Goal: Task Accomplishment & Management: Complete application form

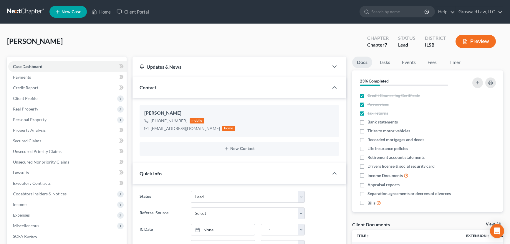
select select "10"
click at [103, 13] on link "Home" at bounding box center [101, 11] width 25 height 11
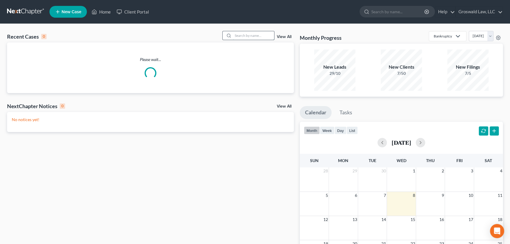
click at [253, 32] on input "search" at bounding box center [253, 35] width 41 height 9
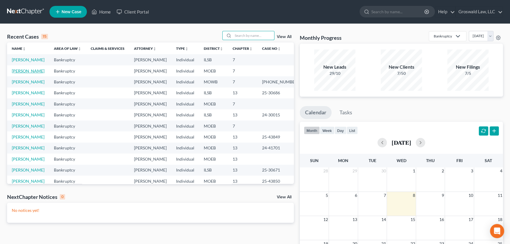
click at [33, 73] on link "[PERSON_NAME]" at bounding box center [28, 70] width 33 height 5
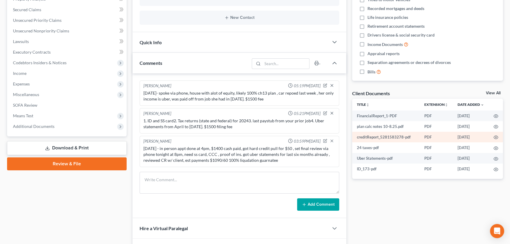
scroll to position [134, 0]
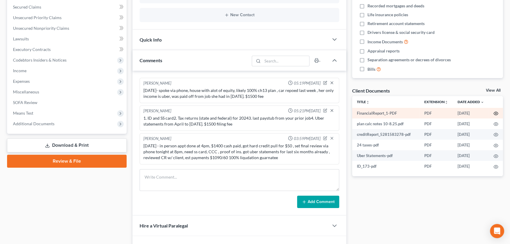
click at [495, 112] on icon "button" at bounding box center [495, 113] width 5 height 5
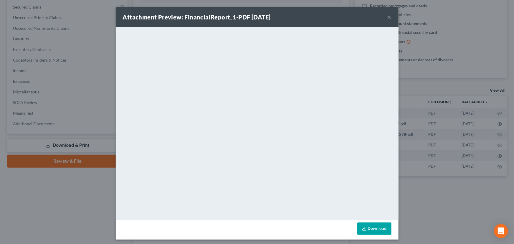
click at [371, 223] on link "Download" at bounding box center [374, 228] width 34 height 12
drag, startPoint x: 386, startPoint y: 16, endPoint x: 3, endPoint y: 31, distance: 383.8
click at [387, 16] on button "×" at bounding box center [389, 17] width 4 height 7
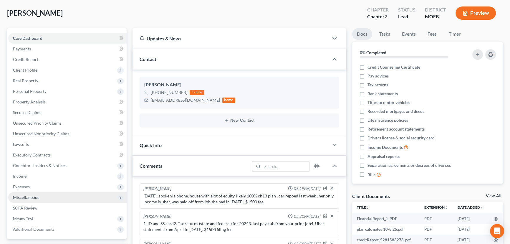
scroll to position [26, 0]
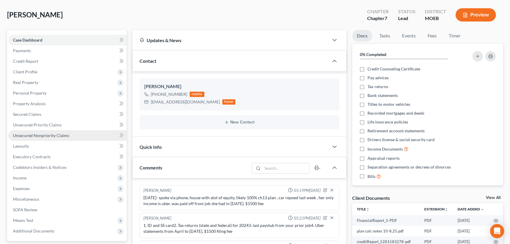
click at [52, 134] on span "Unsecured Nonpriority Claims" at bounding box center [41, 135] width 56 height 5
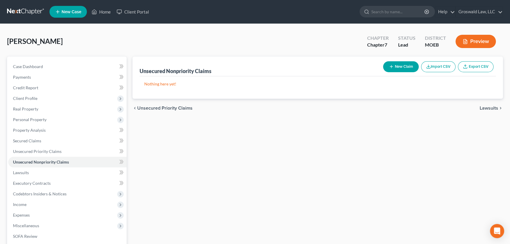
click at [393, 64] on button "New Claim" at bounding box center [401, 66] width 36 height 11
select select "0"
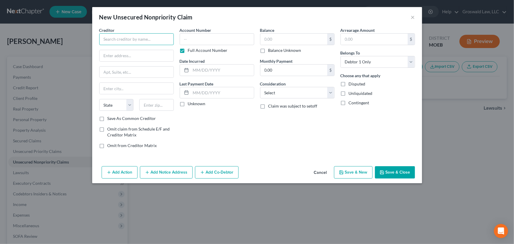
click at [140, 37] on input "text" at bounding box center [136, 39] width 74 height 12
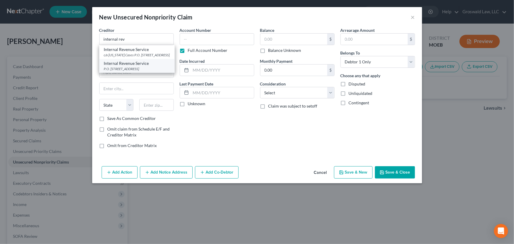
click at [139, 66] on div "Internal Revenue Service" at bounding box center [137, 63] width 66 height 6
type input "Internal Revenue Service"
type input "P.O. Box 7346"
type input "[GEOGRAPHIC_DATA]"
select select "39"
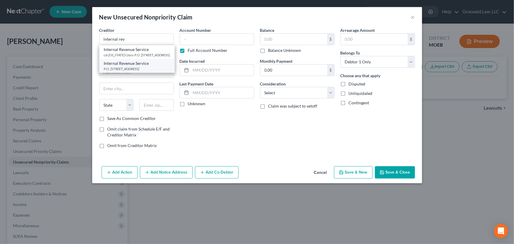
type input "19101"
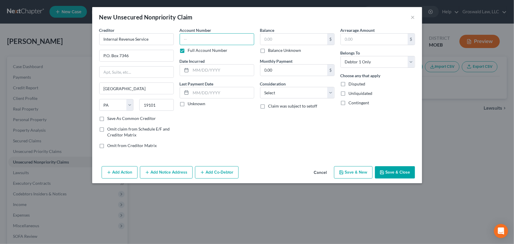
click at [191, 40] on input "text" at bounding box center [217, 39] width 74 height 12
type input "0000"
click at [273, 96] on select "Select Cable / Satellite Services Collection Agency Credit Card Debt Debt Couns…" at bounding box center [297, 93] width 74 height 12
select select "14"
click at [260, 87] on select "Select Cable / Satellite Services Collection Agency Credit Card Debt Debt Couns…" at bounding box center [297, 93] width 74 height 12
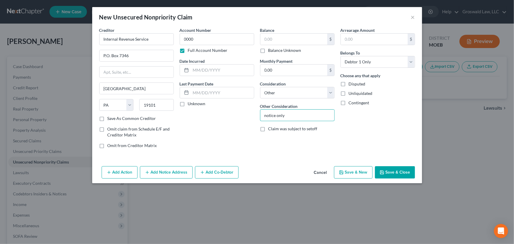
type input "notice only"
click at [341, 171] on polyline "button" at bounding box center [340, 170] width 1 height 1
select select "0"
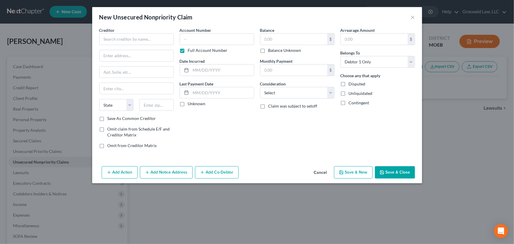
type input "0.00"
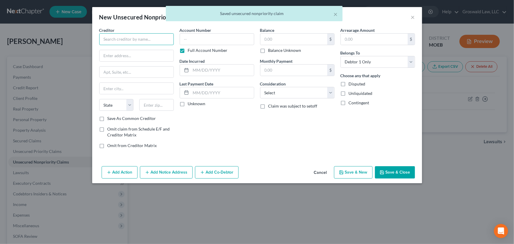
click at [126, 39] on input "text" at bounding box center [136, 39] width 74 height 12
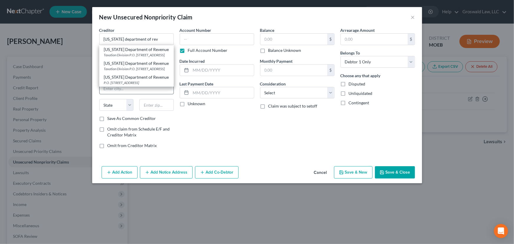
drag, startPoint x: 141, startPoint y: 92, endPoint x: 147, endPoint y: 87, distance: 8.1
click at [141, 85] on div "P.O. [STREET_ADDRESS]" at bounding box center [136, 82] width 65 height 5
type input "[US_STATE] Department of Revenue"
type input "P.O. Box 475"
type input "[STREET_ADDRESS]"
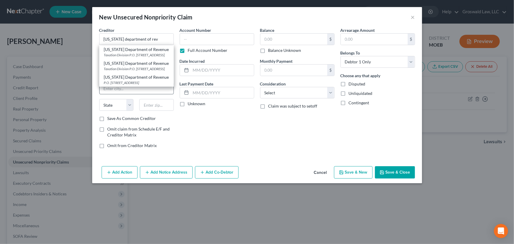
type input "[GEOGRAPHIC_DATA]"
select select "26"
type input "65105"
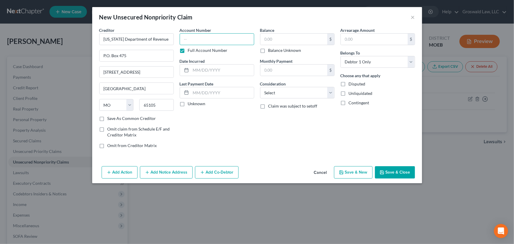
click at [196, 42] on input "text" at bounding box center [217, 39] width 74 height 12
type input "0000"
click at [296, 95] on select "Select Cable / Satellite Services Collection Agency Credit Card Debt Debt Couns…" at bounding box center [297, 93] width 74 height 12
select select "14"
click at [260, 87] on select "Select Cable / Satellite Services Collection Agency Credit Card Debt Debt Couns…" at bounding box center [297, 93] width 74 height 12
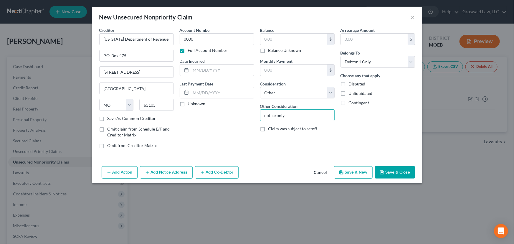
type input "notice only"
click at [165, 175] on button "Add Notice Address" at bounding box center [166, 172] width 53 height 12
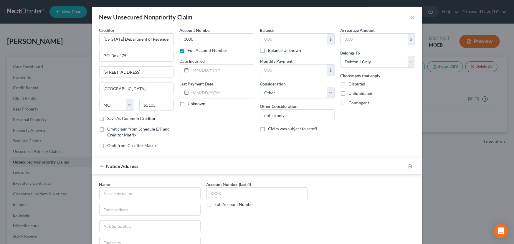
click at [147, 200] on div "Name * State [US_STATE] AK AR AZ CA CO CT DE DC [GEOGRAPHIC_DATA] [GEOGRAPHIC_D…" at bounding box center [149, 228] width 101 height 94
click at [149, 194] on input "text" at bounding box center [149, 193] width 101 height 12
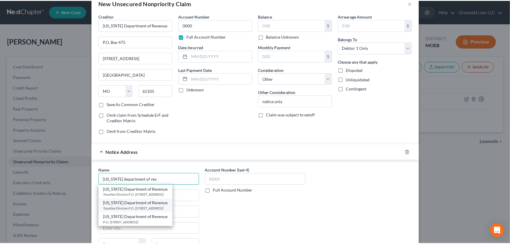
scroll to position [72, 0]
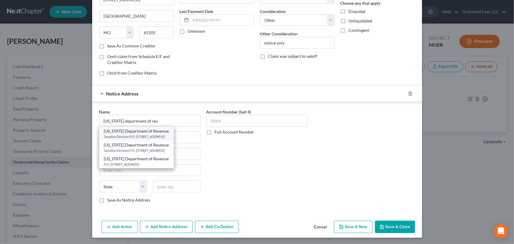
click at [167, 135] on div "Taxation Division P.O. [STREET_ADDRESS]" at bounding box center [136, 136] width 65 height 5
type input "[US_STATE] Department of Revenue"
type input "Taxation Division"
type input "P.O. Box 3800"
type input "[GEOGRAPHIC_DATA]"
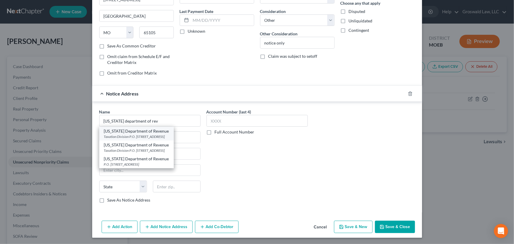
select select "26"
type input "65105"
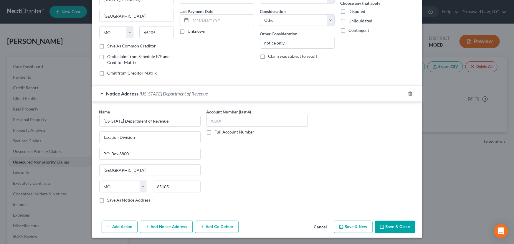
click at [393, 228] on button "Save & Close" at bounding box center [395, 226] width 40 height 12
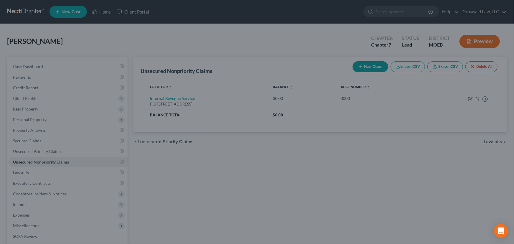
type input "0.00"
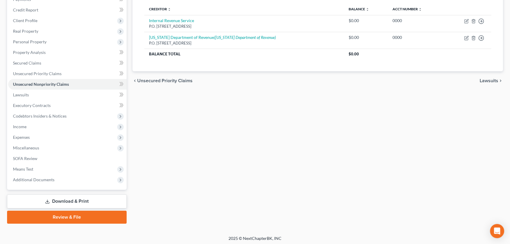
scroll to position [79, 0]
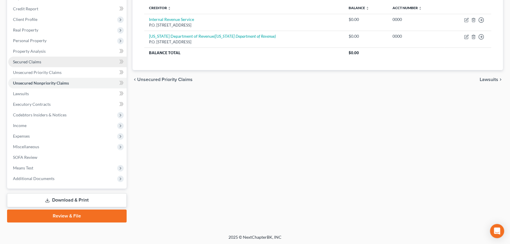
click at [59, 60] on link "Secured Claims" at bounding box center [67, 62] width 118 height 11
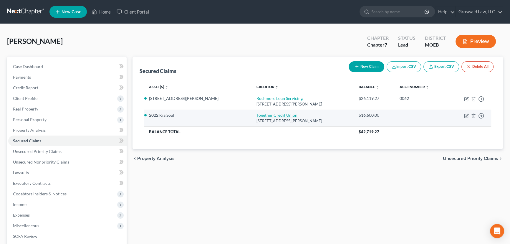
click at [256, 116] on link "Together Credit Union" at bounding box center [276, 114] width 41 height 5
select select "26"
select select "3"
select select "0"
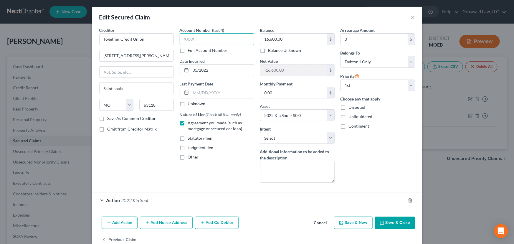
click at [194, 41] on input "text" at bounding box center [217, 39] width 74 height 12
type input "0001"
type input "04/2022"
click at [291, 36] on input "16,600.00" at bounding box center [293, 39] width 67 height 11
type input "16,617"
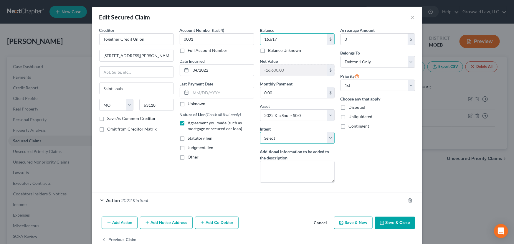
drag, startPoint x: 302, startPoint y: 138, endPoint x: 298, endPoint y: 138, distance: 3.2
click at [302, 138] on select "Select Surrender Redeem Reaffirm Avoid Other" at bounding box center [297, 138] width 74 height 12
select select "2"
click at [260, 132] on select "Select Surrender Redeem Reaffirm Avoid Other" at bounding box center [297, 138] width 74 height 12
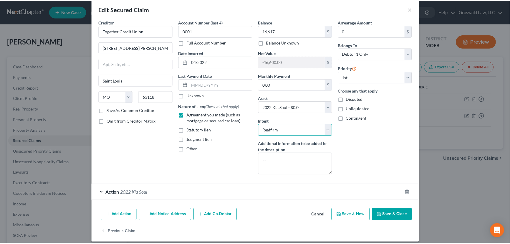
scroll to position [13, 0]
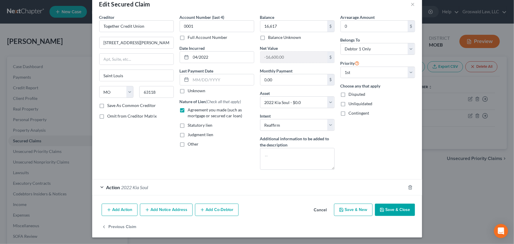
click at [390, 205] on button "Save & Close" at bounding box center [395, 209] width 40 height 12
select select
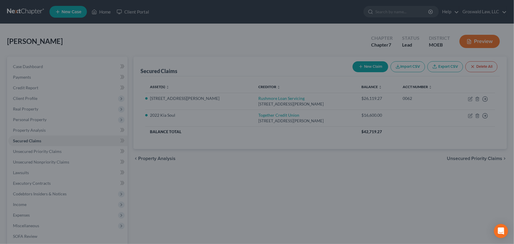
type input "16,617.00"
type input "-16,617.00"
select select "3"
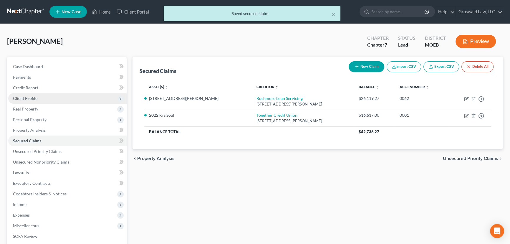
click at [35, 100] on span "Client Profile" at bounding box center [25, 98] width 24 height 5
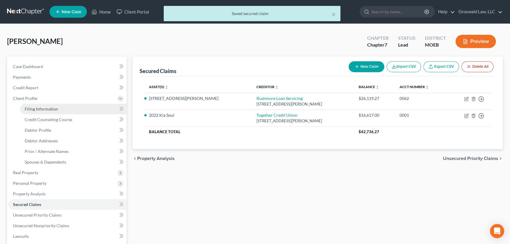
click at [48, 108] on span "Filing Information" at bounding box center [41, 108] width 33 height 5
select select "1"
select select "0"
select select "26"
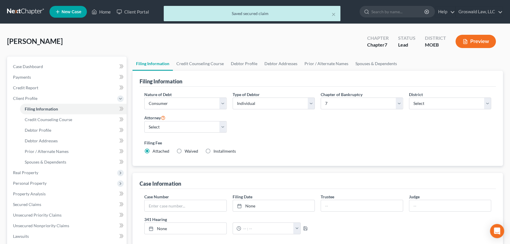
click at [362, 109] on div "Chapter of Bankruptcy Select 7 11 12 13" at bounding box center [362, 102] width 88 height 23
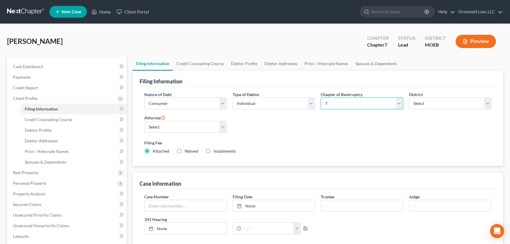
click at [360, 104] on select "Select 7 11 12 13" at bounding box center [362, 103] width 82 height 12
select select "3"
click at [321, 97] on select "Select 7 11 12 13" at bounding box center [362, 103] width 82 height 12
click at [311, 128] on div "Nature of Debt Select Business Consumer Other Nature of Business Select Clearin…" at bounding box center [317, 125] width 353 height 68
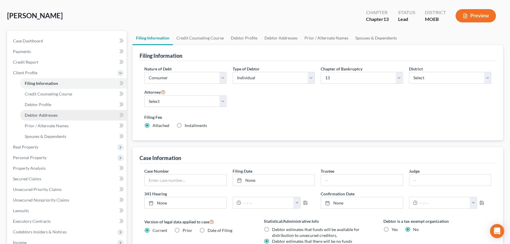
scroll to position [134, 0]
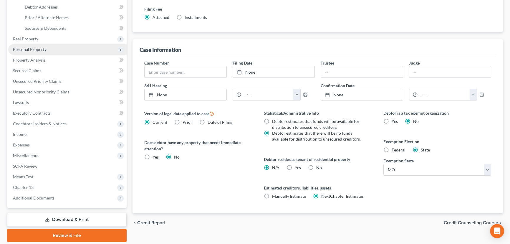
click at [31, 48] on span "Personal Property" at bounding box center [30, 49] width 34 height 5
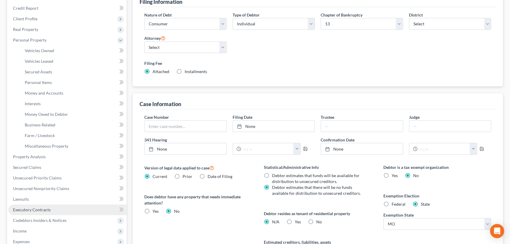
scroll to position [160, 0]
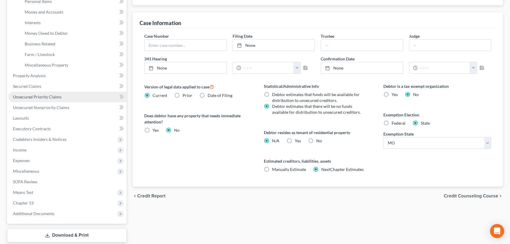
click at [35, 97] on span "Unsecured Priority Claims" at bounding box center [37, 96] width 49 height 5
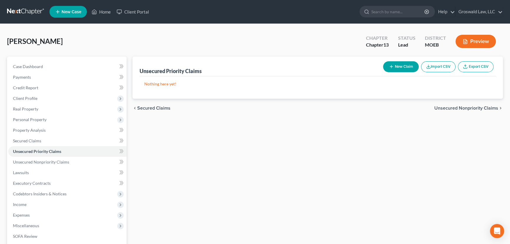
drag, startPoint x: 396, startPoint y: 66, endPoint x: 352, endPoint y: 92, distance: 51.6
click at [376, 84] on div "Unsecured Priority Claims New Claim Import CSV Export CSV Nothing here yet! Pre…" at bounding box center [317, 78] width 370 height 42
click at [52, 162] on span "Unsecured Nonpriority Claims" at bounding box center [41, 161] width 56 height 5
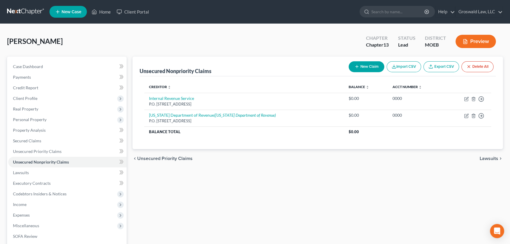
click at [362, 69] on button "New Claim" at bounding box center [367, 66] width 36 height 11
select select "0"
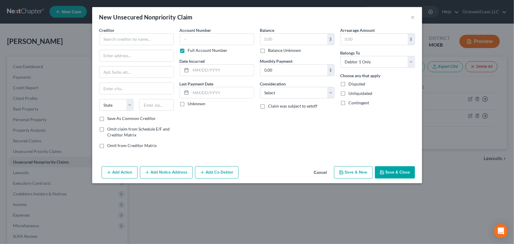
click at [139, 45] on div "Creditor * State [US_STATE] AK AR AZ CA CO [GEOGRAPHIC_DATA] DE DC [GEOGRAPHIC_…" at bounding box center [136, 71] width 74 height 88
click at [140, 39] on input "text" at bounding box center [136, 39] width 74 height 12
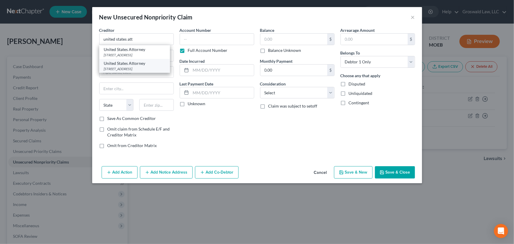
click at [132, 66] on div "United States Attorney" at bounding box center [134, 63] width 61 height 6
type input "United States Attorney"
type input "[STREET_ADDRESS]"
type input "Saint Louis"
select select "26"
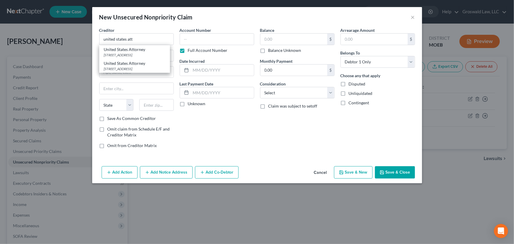
type input "63102"
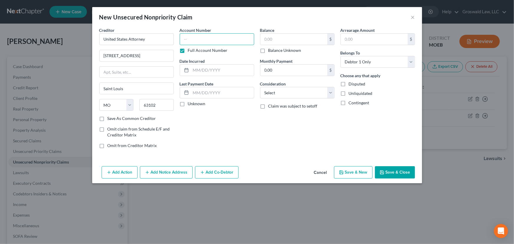
click at [199, 41] on input "text" at bounding box center [217, 39] width 74 height 12
type input "0000"
click at [285, 91] on select "Select Cable / Satellite Services Collection Agency Credit Card Debt Debt Couns…" at bounding box center [297, 93] width 74 height 12
select select "14"
click at [260, 87] on select "Select Cable / Satellite Services Collection Agency Credit Card Debt Debt Couns…" at bounding box center [297, 93] width 74 height 12
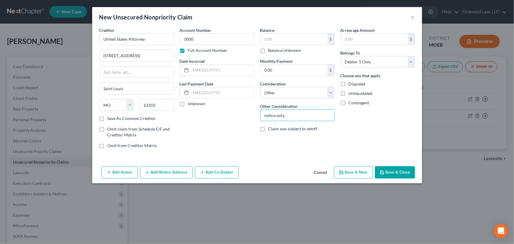
type input "notice only"
click at [342, 170] on icon "button" at bounding box center [341, 172] width 5 height 5
select select "0"
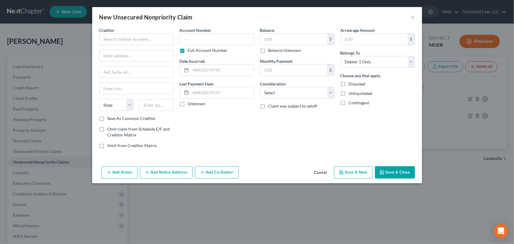
type input "0.00"
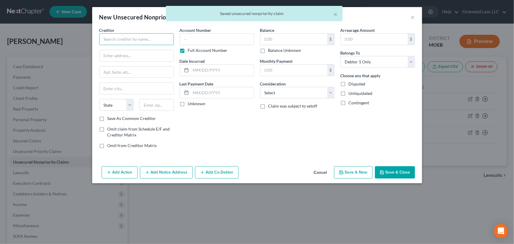
click at [112, 43] on input "text" at bounding box center [136, 39] width 74 height 12
type input "D"
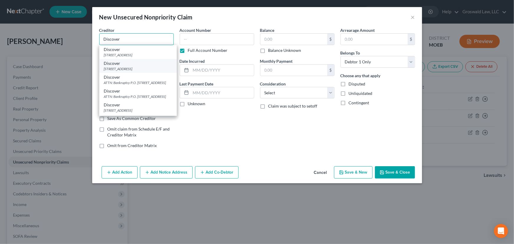
type input "Discover"
click at [136, 67] on div "[STREET_ADDRESS]" at bounding box center [138, 68] width 68 height 5
type input "PO Box 30923"
type input "[GEOGRAPHIC_DATA]"
select select "46"
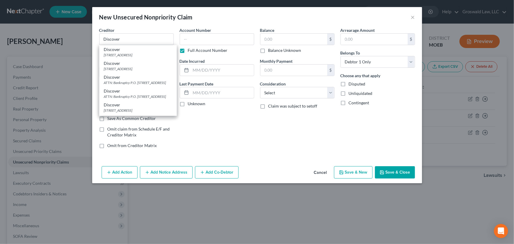
type input "84130"
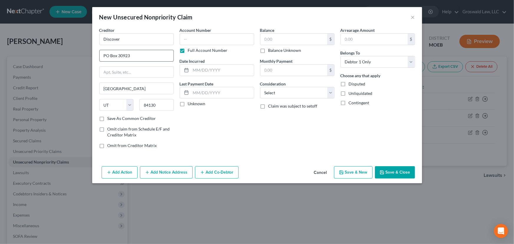
click at [130, 53] on input "PO Box 30923" at bounding box center [136, 55] width 74 height 11
click at [127, 54] on input "PO Box 30923" at bounding box center [136, 55] width 74 height 11
paste input "4"
type input "PO Box 30943"
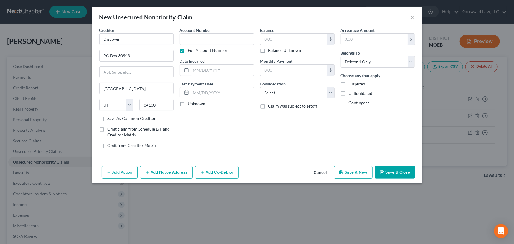
click at [129, 117] on label "Save As Common Creditor" at bounding box center [131, 118] width 49 height 6
click at [114, 117] on input "Save As Common Creditor" at bounding box center [112, 117] width 4 height 4
checkbox input "true"
click at [200, 42] on input "text" at bounding box center [217, 39] width 74 height 12
type input "4058"
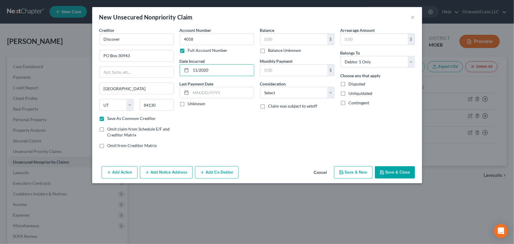
type input "11/2020"
type input "8,141"
select select "2"
click at [172, 172] on button "Add Notice Address" at bounding box center [166, 172] width 53 height 12
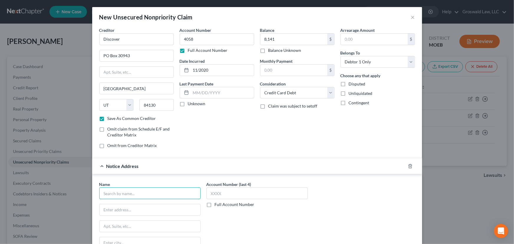
click at [156, 191] on input "text" at bounding box center [149, 193] width 101 height 12
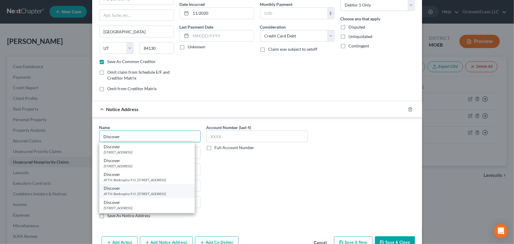
scroll to position [72, 0]
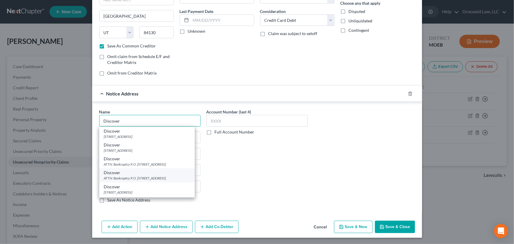
type input "Discover"
click at [160, 176] on div "ATTN: Bankruptcy P.O. [STREET_ADDRESS]" at bounding box center [147, 177] width 86 height 5
type input "ATTN: Bankruptcy"
type input "P.O. Box 30939"
type input "[GEOGRAPHIC_DATA]"
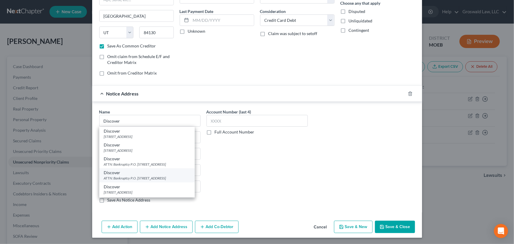
select select "46"
type input "84130"
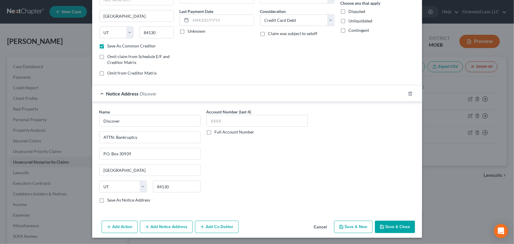
click at [344, 225] on button "Save & New" at bounding box center [353, 226] width 39 height 12
checkbox input "false"
select select "0"
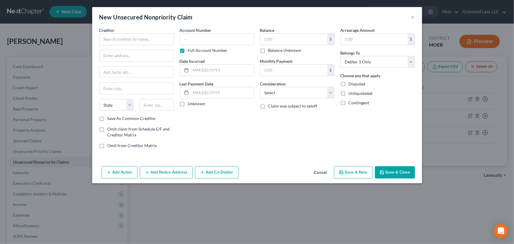
type input "8,141.00"
type input "0.00"
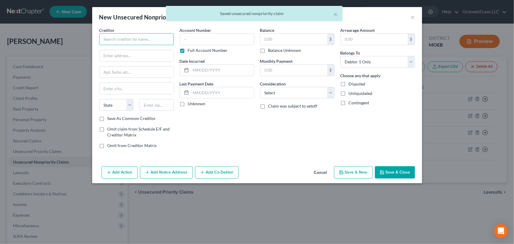
click at [125, 35] on input "text" at bounding box center [136, 39] width 74 height 12
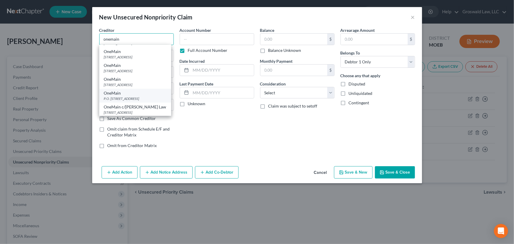
scroll to position [26, 0]
click at [135, 86] on div "P.O. [STREET_ADDRESS]" at bounding box center [135, 83] width 62 height 5
type input "OneMain"
type input "P.O. Box 1010"
type input "[GEOGRAPHIC_DATA]"
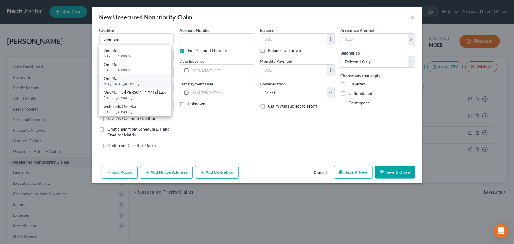
select select "15"
type input "47706"
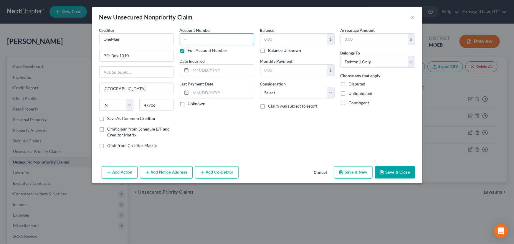
click at [216, 42] on input "text" at bounding box center [217, 39] width 74 height 12
type input "2649"
type input "05/2024"
type input "7145"
select select "10"
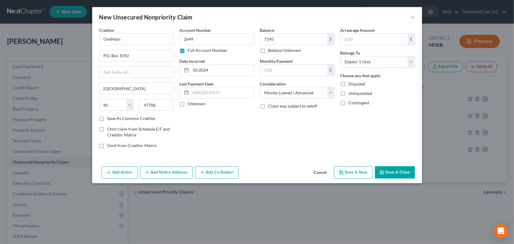
click at [160, 171] on button "Add Notice Address" at bounding box center [166, 172] width 53 height 12
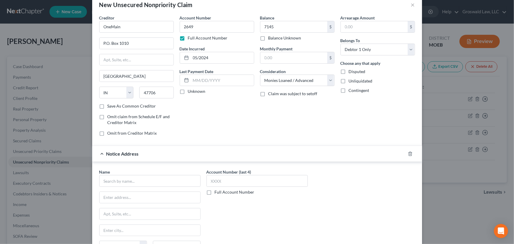
scroll to position [26, 0]
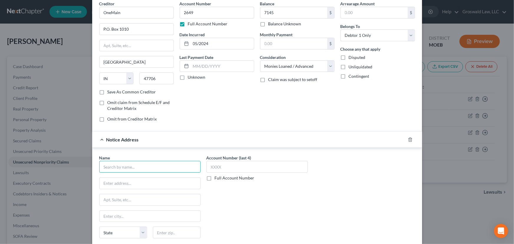
click at [147, 167] on input "text" at bounding box center [149, 167] width 101 height 12
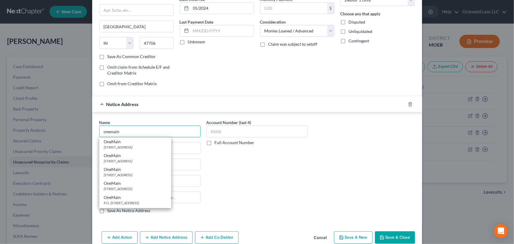
scroll to position [72, 0]
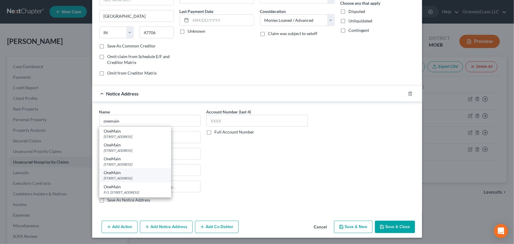
click at [147, 180] on div "[STREET_ADDRESS]" at bounding box center [135, 177] width 62 height 5
type input "OneMain"
type input "PO Box 3251"
type input "[GEOGRAPHIC_DATA]"
select select "15"
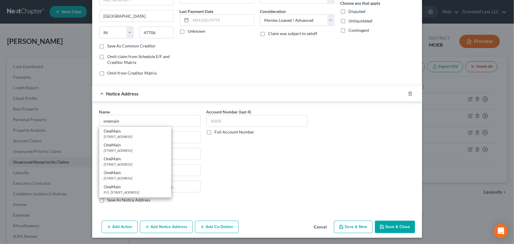
type input "47731"
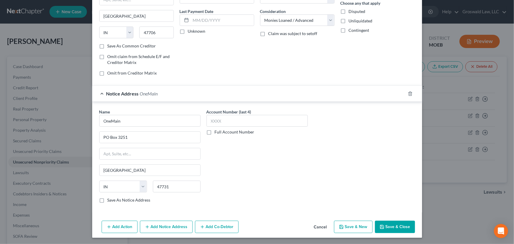
click at [385, 225] on button "Save & Close" at bounding box center [395, 226] width 40 height 12
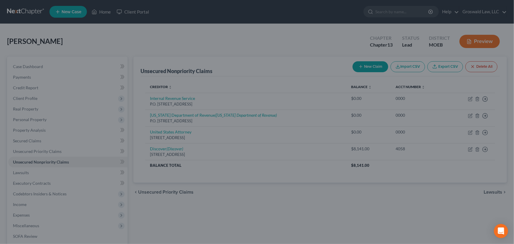
type input "7,145.00"
type input "0.00"
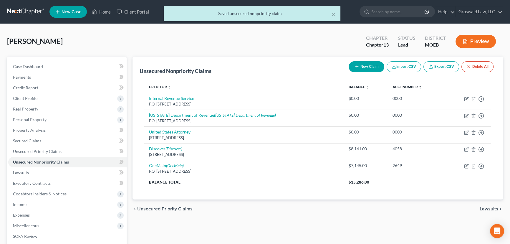
click at [362, 68] on button "New Claim" at bounding box center [367, 66] width 36 height 11
select select "0"
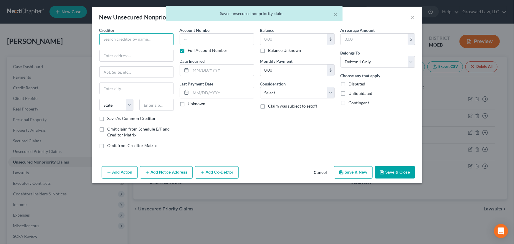
click at [155, 41] on input "text" at bounding box center [136, 39] width 74 height 12
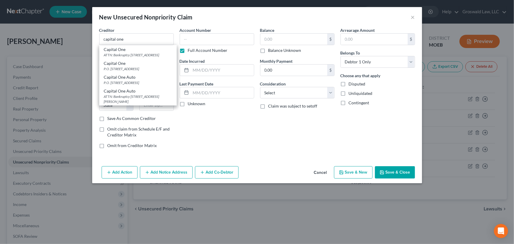
click at [136, 56] on div "ATTN: Bankruptcy [STREET_ADDRESS]" at bounding box center [138, 54] width 68 height 5
type input "Capital One"
type input "ATTN: Bankruptcy"
type input "PO Box 30285"
type input "[GEOGRAPHIC_DATA]"
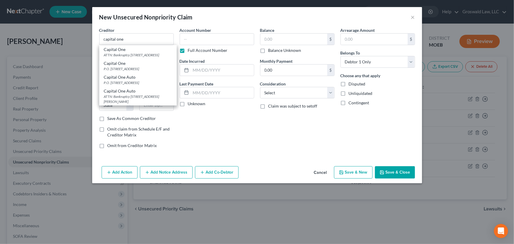
select select "46"
type input "84130"
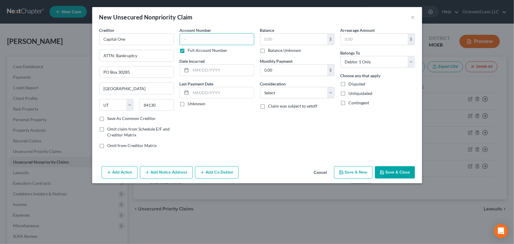
click at [213, 40] on input "text" at bounding box center [217, 39] width 74 height 12
type input "6747"
type input "02/2020"
type input "5,513"
select select "2"
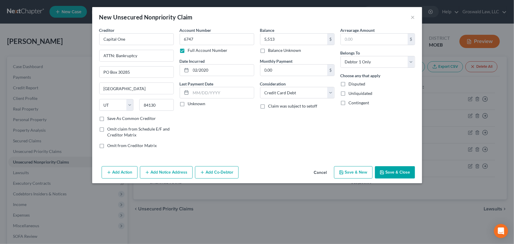
click at [163, 169] on button "Add Notice Address" at bounding box center [166, 172] width 53 height 12
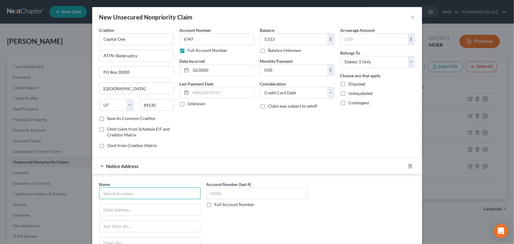
click at [139, 194] on input "text" at bounding box center [149, 193] width 101 height 12
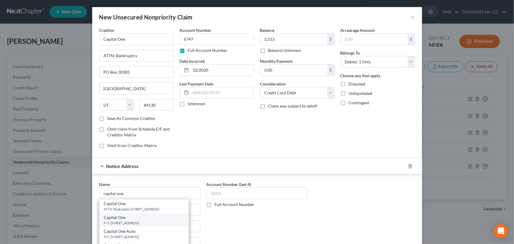
click at [140, 218] on div "Capital One" at bounding box center [144, 217] width 80 height 6
type input "Capital One"
type input "P.O. Box 31293"
type input "[GEOGRAPHIC_DATA]"
select select "46"
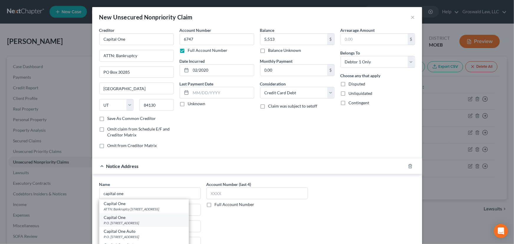
type input "84131"
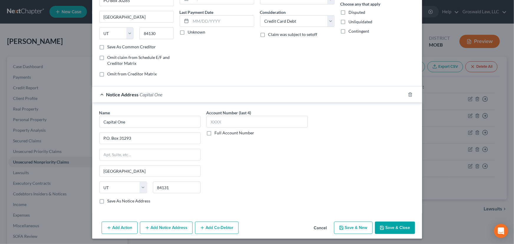
scroll to position [72, 0]
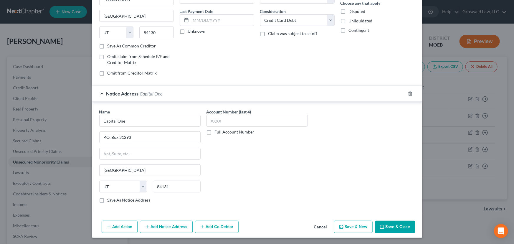
click at [386, 223] on button "Save & Close" at bounding box center [395, 226] width 40 height 12
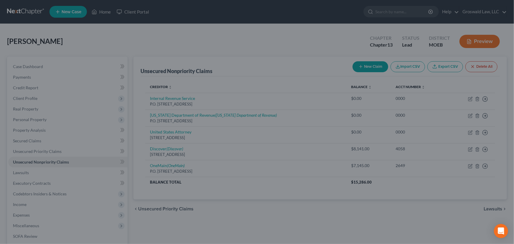
type input "5,513.00"
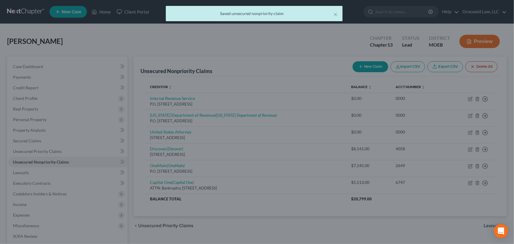
scroll to position [0, 0]
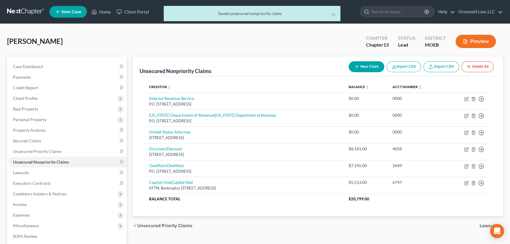
click at [358, 67] on icon "button" at bounding box center [356, 66] width 5 height 5
select select "0"
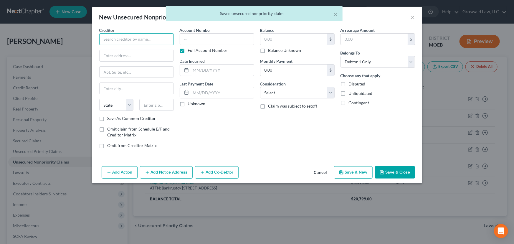
click at [113, 37] on input "text" at bounding box center [136, 39] width 74 height 12
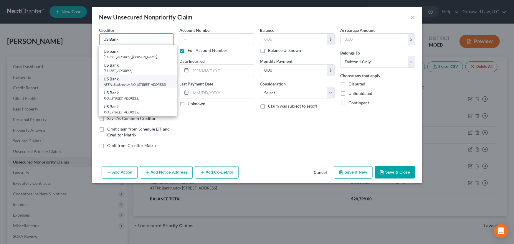
scroll to position [26, 0]
type input "US Bank"
click at [141, 72] on div "ATTN: Bankruptcy P.O. [STREET_ADDRESS]" at bounding box center [138, 69] width 68 height 5
type input "ATTN: Bankruptcy"
type input "P.O. Box 5229"
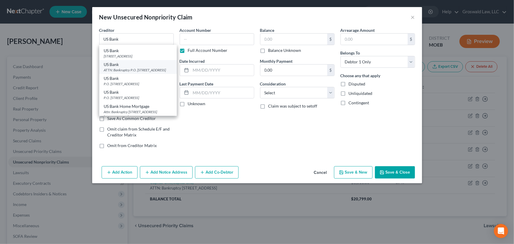
type input "[GEOGRAPHIC_DATA]"
select select "36"
type input "45201"
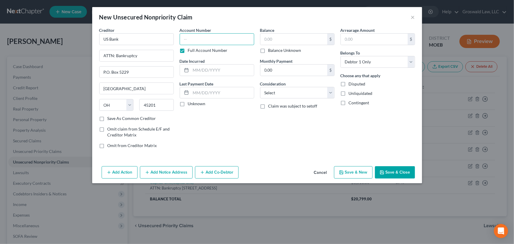
click at [218, 44] on input "text" at bounding box center [217, 39] width 74 height 12
type input "3560"
type input "08/2023"
type input "4,466"
select select "2"
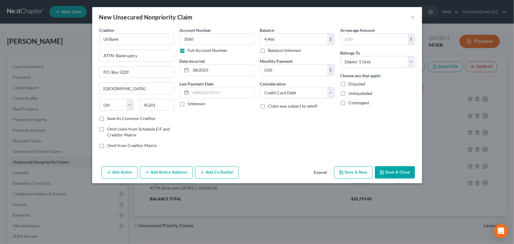
click at [160, 175] on button "Add Notice Address" at bounding box center [166, 172] width 53 height 12
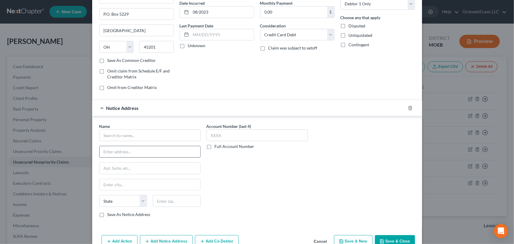
scroll to position [72, 0]
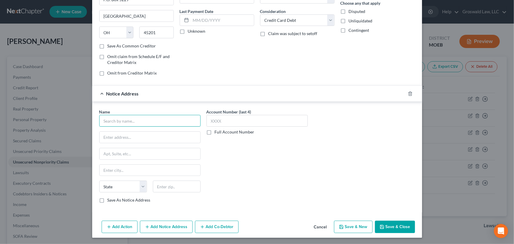
click at [114, 123] on input "text" at bounding box center [149, 121] width 101 height 12
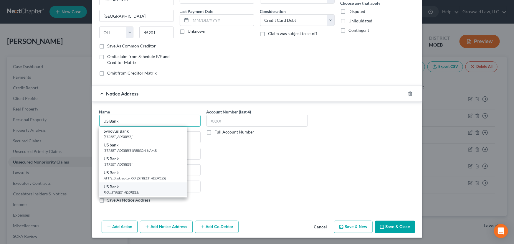
type input "US Bank"
click at [126, 191] on div "P.O. [STREET_ADDRESS]" at bounding box center [143, 192] width 78 height 5
type input "P.O. Box 108"
type input "Saint Louis"
select select "26"
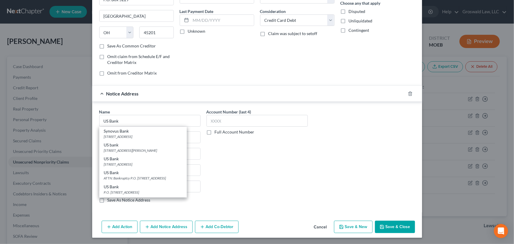
type input "63166"
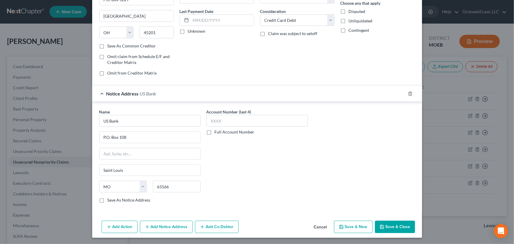
click at [388, 225] on button "Save & Close" at bounding box center [395, 226] width 40 height 12
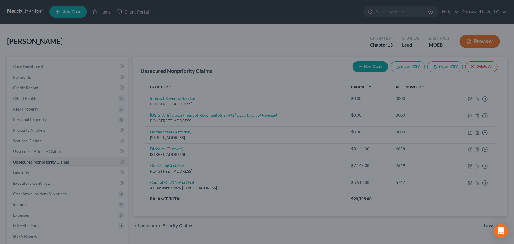
type input "4,466.00"
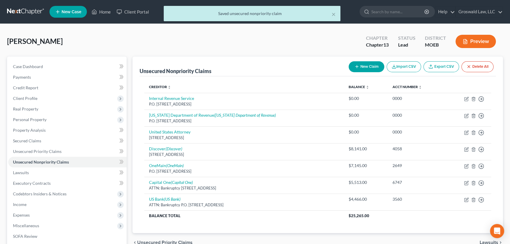
click at [354, 68] on icon "button" at bounding box center [356, 66] width 5 height 5
select select "0"
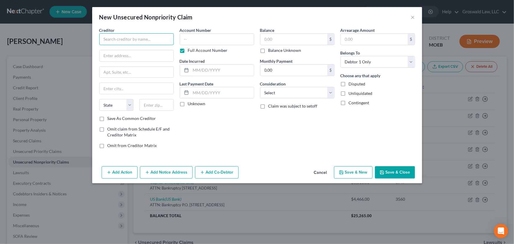
click at [132, 39] on input "text" at bounding box center [136, 39] width 74 height 12
type input "S"
type input "SYNCB/PayPal/[PERSON_NAME]"
drag, startPoint x: 135, startPoint y: 47, endPoint x: 133, endPoint y: 54, distance: 6.6
click at [135, 51] on div "Creditor * SYNCB/PayPal/[PERSON_NAME] State [US_STATE] AK AR AZ CA CO CT DE DC …" at bounding box center [136, 71] width 74 height 88
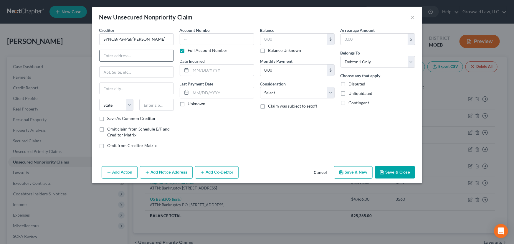
click at [133, 54] on input "text" at bounding box center [136, 55] width 74 height 11
paste input "PO Box 965064"
type input "PO Box 965064"
click at [158, 101] on input "text" at bounding box center [156, 105] width 34 height 12
paste input "32896"
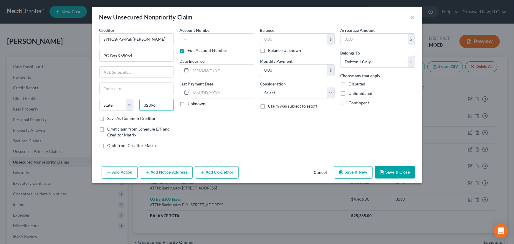
type input "32896"
type input "Orlando"
select select "9"
click at [157, 174] on button "Add Notice Address" at bounding box center [166, 172] width 53 height 12
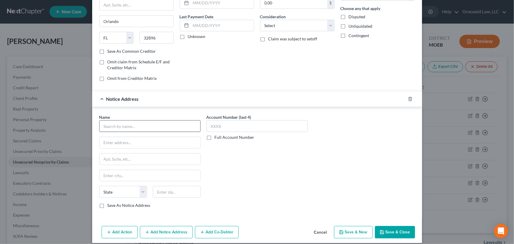
scroll to position [72, 0]
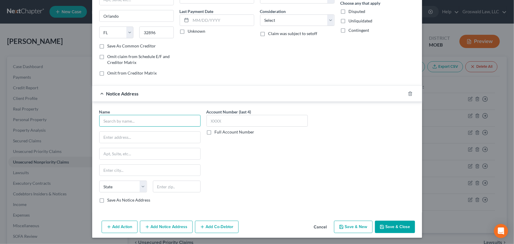
click at [132, 120] on input "text" at bounding box center [149, 121] width 101 height 12
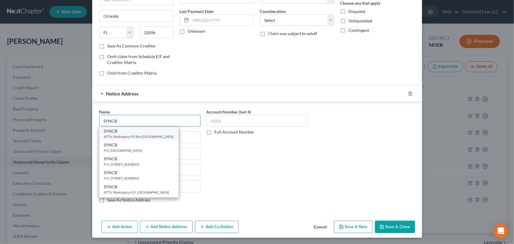
type input "SYNCB"
click at [160, 135] on div "ATTN: Bankruptcy PO Box [GEOGRAPHIC_DATA]" at bounding box center [139, 136] width 70 height 5
type input "ATTN: Bankruptcy"
type input "PO Box 965060"
type input "Orlando"
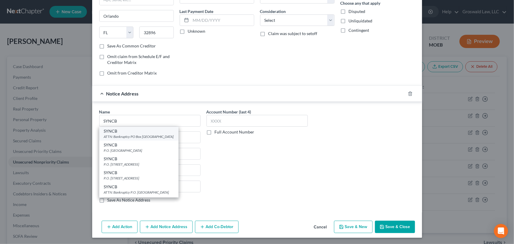
select select "9"
type input "32896"
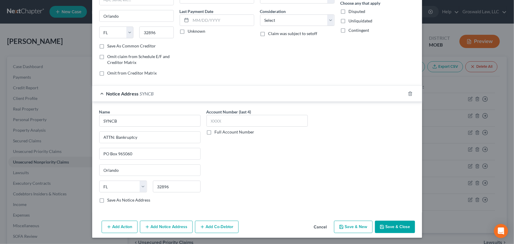
click at [177, 223] on button "Add Notice Address" at bounding box center [166, 226] width 53 height 12
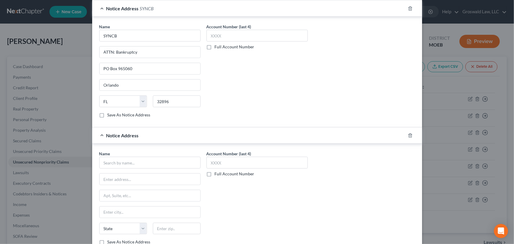
scroll to position [199, 0]
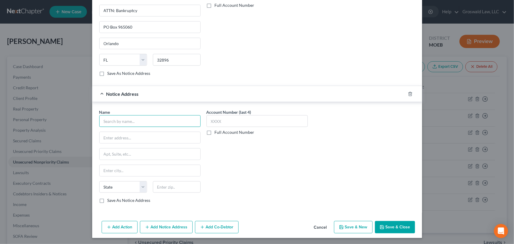
click at [121, 119] on input "text" at bounding box center [149, 121] width 101 height 12
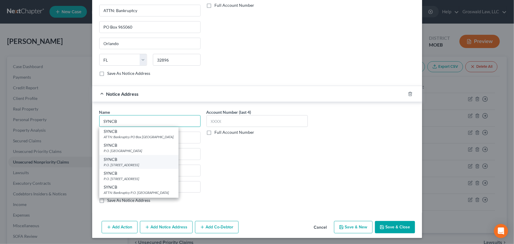
type input "SYNCB"
click at [111, 162] on div "P.O. [STREET_ADDRESS]" at bounding box center [139, 164] width 70 height 5
type input "P.O. Box 71757"
type input "[GEOGRAPHIC_DATA]"
select select "39"
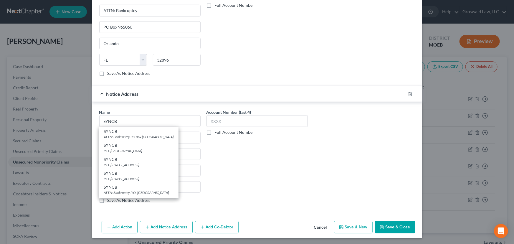
type input "19176"
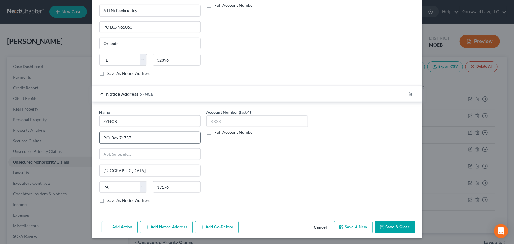
click at [124, 136] on input "P.O. Box 71757" at bounding box center [149, 137] width 101 height 11
paste input "32896"
click at [124, 139] on input "P.O. Box 32896" at bounding box center [149, 137] width 101 height 11
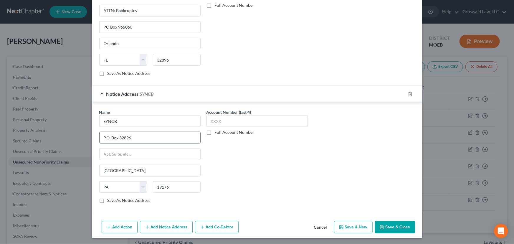
paste input "71727"
type input "P.O. Box 71727"
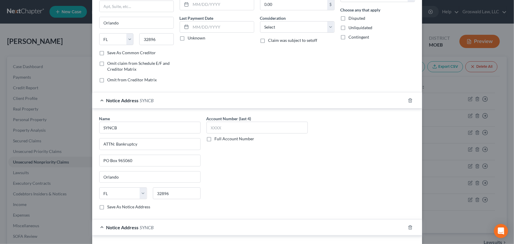
scroll to position [0, 0]
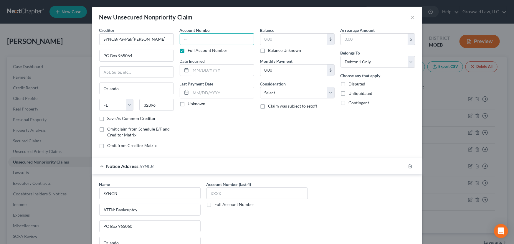
click at [225, 42] on input "text" at bounding box center [217, 39] width 74 height 12
type input "6704"
type input "2"
click at [203, 72] on input "text" at bounding box center [222, 69] width 63 height 11
type input "2015"
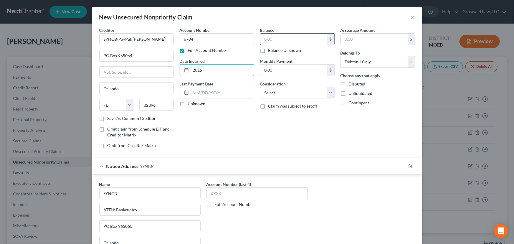
click at [264, 39] on input "text" at bounding box center [293, 39] width 67 height 11
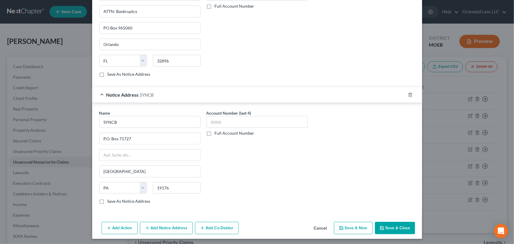
scroll to position [199, 0]
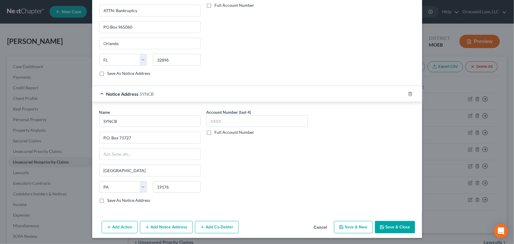
type input "5,057"
click at [350, 224] on button "Save & New" at bounding box center [353, 227] width 39 height 12
select select "0"
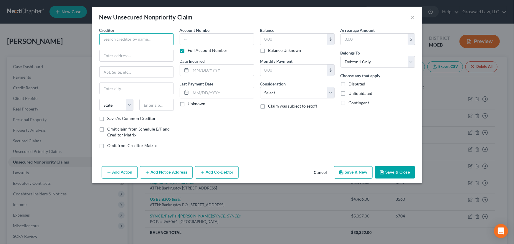
click at [120, 41] on input "text" at bounding box center [136, 39] width 74 height 12
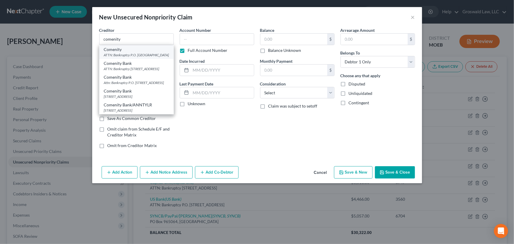
click at [136, 54] on div "ATTN: Bankruptcy P.O. [GEOGRAPHIC_DATA]" at bounding box center [136, 54] width 65 height 5
type input "Comenity"
type input "ATTN: Bankruptcy"
type input "P.O. Box 182789"
type input "Columbus"
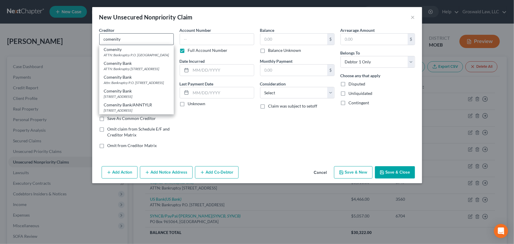
select select "36"
type input "43218"
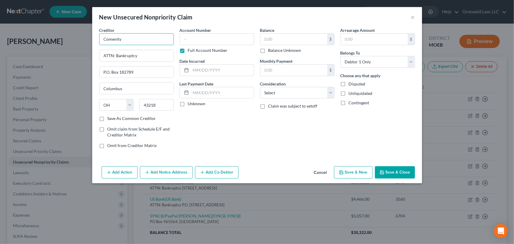
click at [143, 37] on input "Comenity" at bounding box center [136, 39] width 74 height 12
type input "Comenity/Torrid"
click at [161, 172] on button "Add Notice Address" at bounding box center [166, 172] width 53 height 12
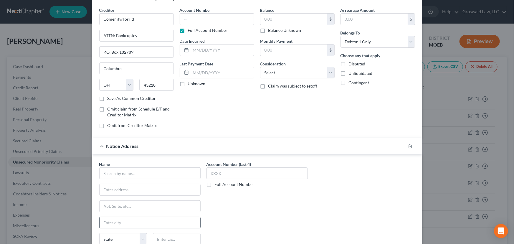
scroll to position [72, 0]
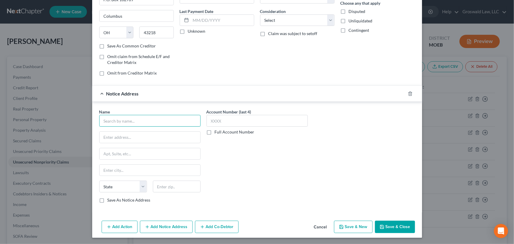
click at [137, 121] on input "text" at bounding box center [149, 121] width 101 height 12
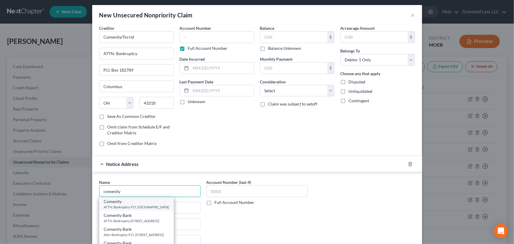
scroll to position [0, 0]
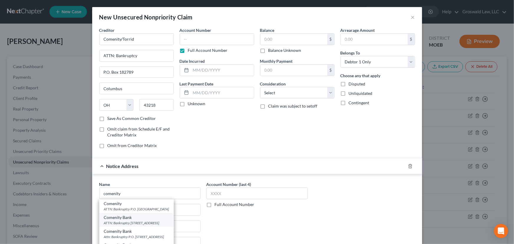
click at [139, 220] on div "ATTN: Bankruptcy [STREET_ADDRESS]" at bounding box center [136, 222] width 65 height 5
type input "Comenity Bank"
type input "ATTN: Bankruptcy"
type input "PO Box 182120"
type input "Columbus"
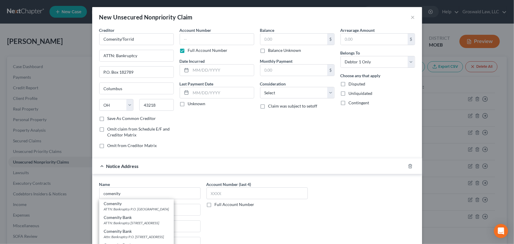
select select "36"
type input "43218"
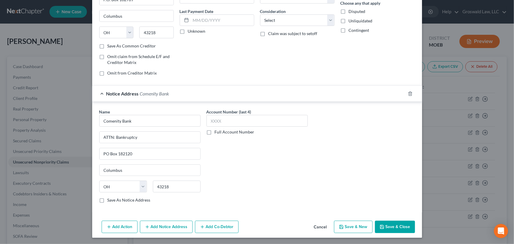
click at [145, 228] on icon "button" at bounding box center [147, 226] width 5 height 5
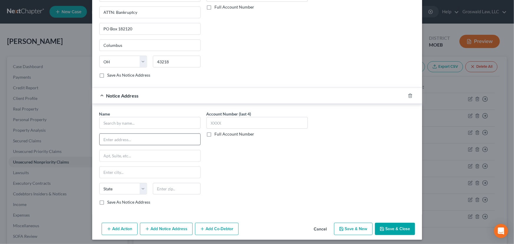
scroll to position [199, 0]
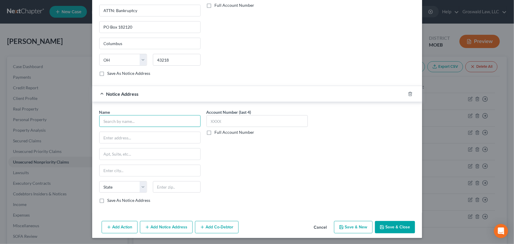
click at [119, 120] on input "text" at bounding box center [149, 121] width 101 height 12
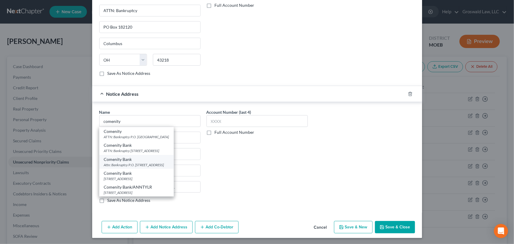
click at [157, 163] on div "Attn: Bankruptcy P.O. [STREET_ADDRESS]" at bounding box center [136, 164] width 65 height 5
type input "Comenity Bank"
type input "Attn: Bankruptcy"
type input "P.O. Box 182125"
type input "Columbus"
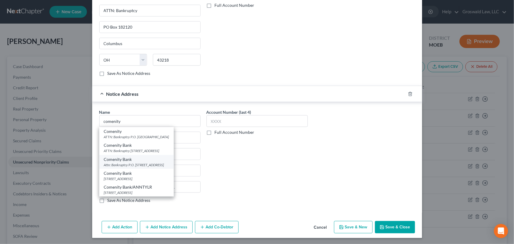
select select "36"
type input "43218"
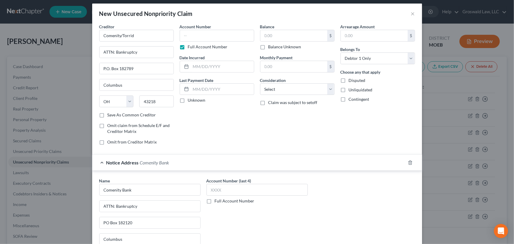
scroll to position [0, 0]
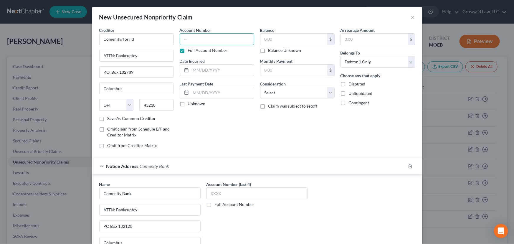
click at [209, 35] on input "text" at bounding box center [217, 39] width 74 height 12
type input "1954"
type input "08/2024"
type input "330"
select select "2"
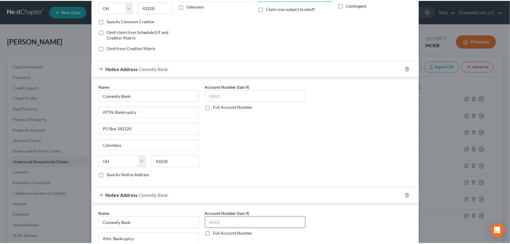
scroll to position [199, 0]
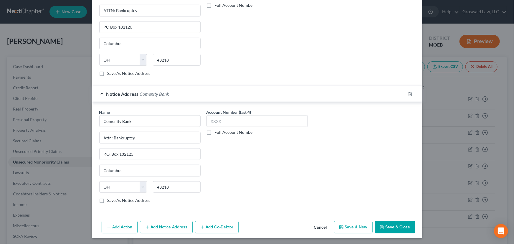
click at [393, 227] on button "Save & Close" at bounding box center [395, 227] width 40 height 12
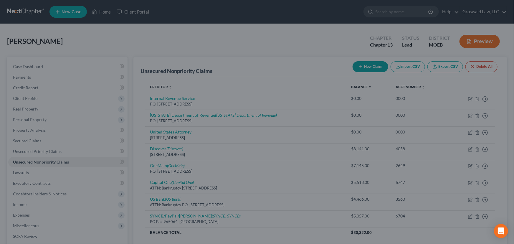
type input "330.00"
type input "0.00"
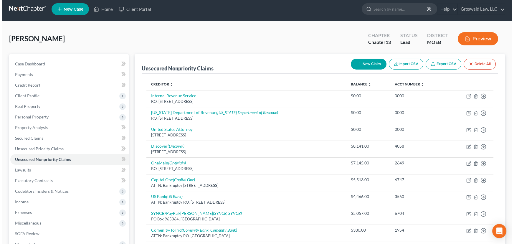
scroll to position [0, 0]
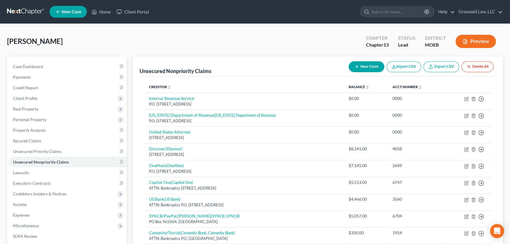
click at [473, 38] on button "Preview" at bounding box center [475, 41] width 40 height 13
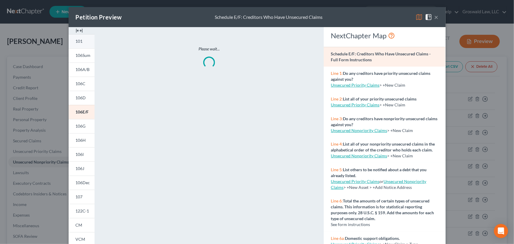
click at [80, 39] on span "101" at bounding box center [79, 41] width 7 height 5
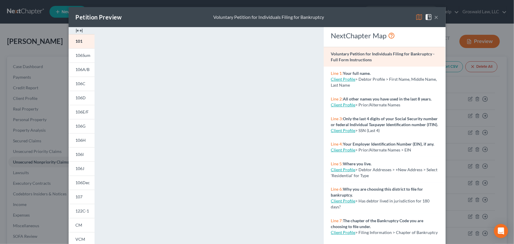
click at [77, 30] on img at bounding box center [79, 30] width 7 height 7
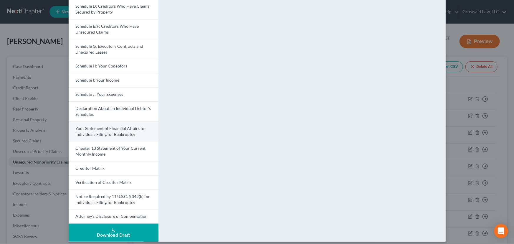
scroll to position [107, 0]
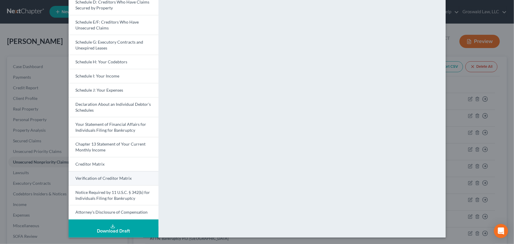
click at [104, 177] on span "Verification of Creditor Matrix" at bounding box center [104, 177] width 56 height 5
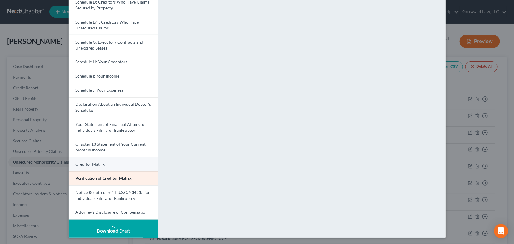
click at [107, 163] on link "Creditor Matrix" at bounding box center [114, 164] width 90 height 14
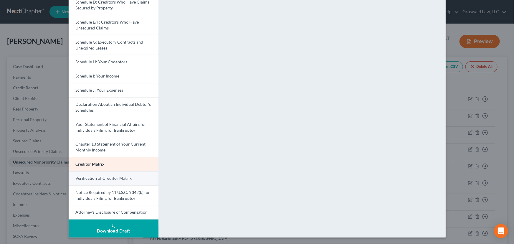
click at [108, 180] on span "Verification of Creditor Matrix" at bounding box center [104, 177] width 56 height 5
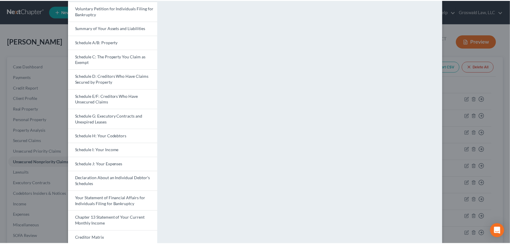
scroll to position [0, 0]
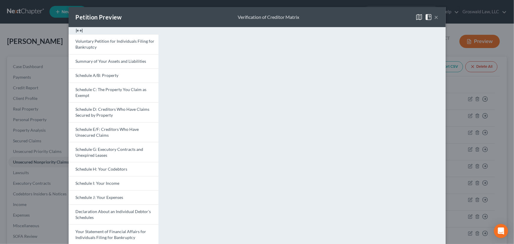
click at [436, 18] on button "×" at bounding box center [436, 17] width 4 height 7
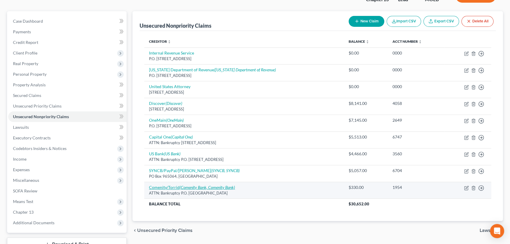
scroll to position [89, 0]
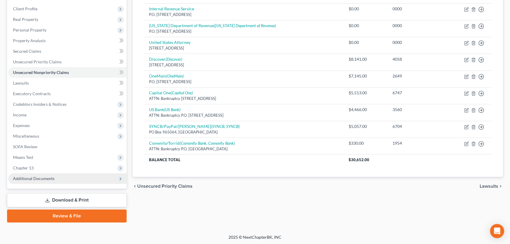
click at [70, 180] on span "Additional Documents" at bounding box center [67, 178] width 118 height 11
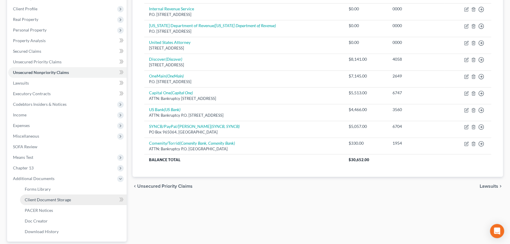
click at [77, 198] on link "Client Document Storage" at bounding box center [73, 199] width 107 height 11
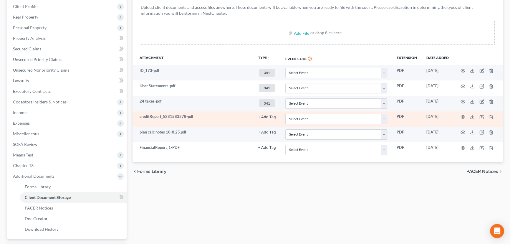
scroll to position [89, 0]
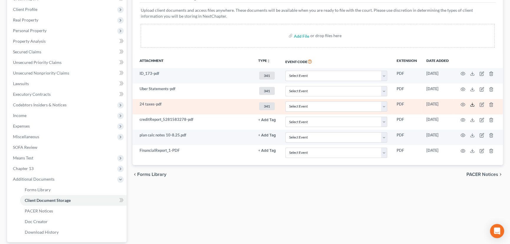
click at [472, 104] on polyline at bounding box center [472, 104] width 2 height 1
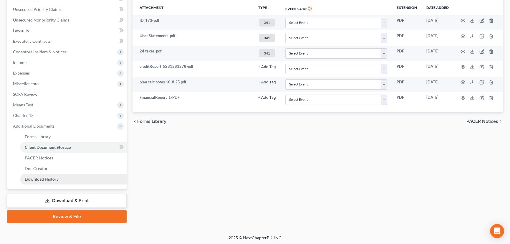
scroll to position [142, 0]
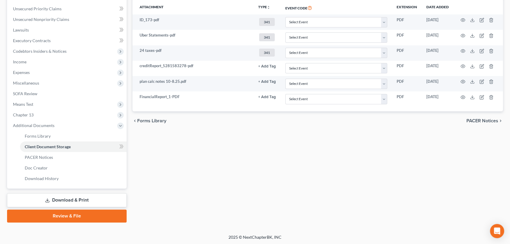
drag, startPoint x: 65, startPoint y: 200, endPoint x: 56, endPoint y: 196, distance: 10.0
click at [65, 200] on link "Download & Print" at bounding box center [67, 200] width 120 height 14
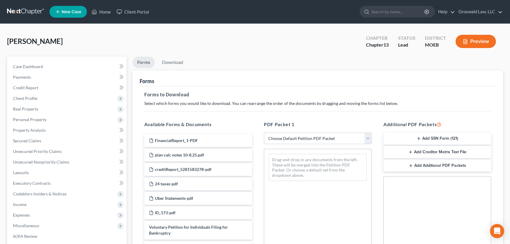
click at [427, 140] on button "Add SSN Form (121)" at bounding box center [437, 138] width 108 height 12
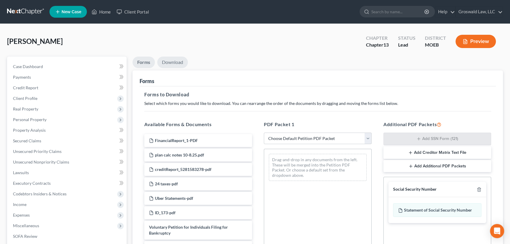
click at [174, 64] on link "Download" at bounding box center [172, 62] width 31 height 11
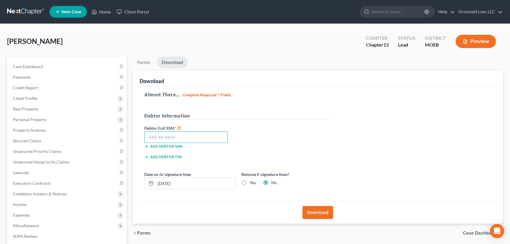
click at [203, 135] on input "text" at bounding box center [185, 137] width 83 height 12
paste input "489-84-5907"
type input "489-84-5907"
click at [316, 211] on button "Download" at bounding box center [317, 212] width 31 height 13
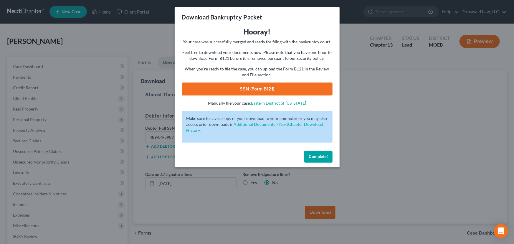
click at [262, 86] on link "SSN (Form B121)" at bounding box center [257, 88] width 151 height 13
click at [328, 157] on button "Complete!" at bounding box center [318, 157] width 28 height 12
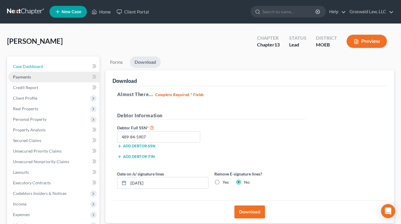
drag, startPoint x: 25, startPoint y: 64, endPoint x: 54, endPoint y: 76, distance: 30.9
click at [25, 64] on span "Case Dashboard" at bounding box center [28, 66] width 30 height 5
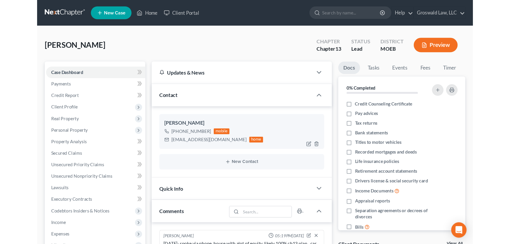
scroll to position [4, 0]
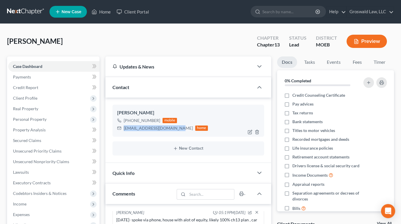
drag, startPoint x: 175, startPoint y: 129, endPoint x: 121, endPoint y: 128, distance: 54.5
click at [121, 128] on div "[EMAIL_ADDRESS][DOMAIN_NAME] home" at bounding box center [162, 129] width 91 height 8
copy div "[EMAIL_ADDRESS][DOMAIN_NAME]"
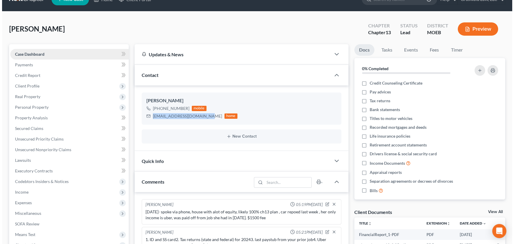
scroll to position [0, 0]
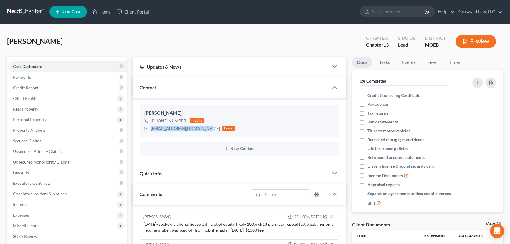
click at [77, 10] on span "New Case" at bounding box center [72, 12] width 20 height 4
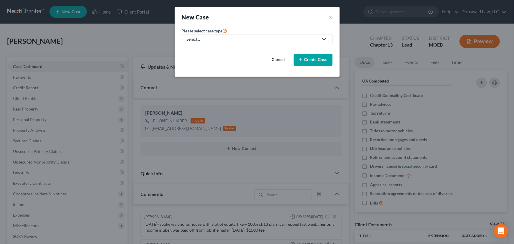
click at [332, 14] on div "New Case ×" at bounding box center [257, 17] width 165 height 20
click at [329, 16] on button "×" at bounding box center [330, 17] width 4 height 8
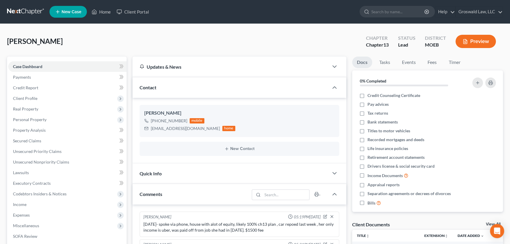
click at [482, 42] on button "Preview" at bounding box center [475, 41] width 40 height 13
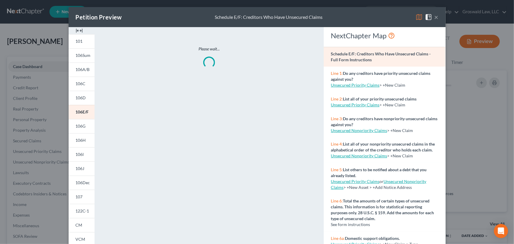
click at [77, 29] on img at bounding box center [79, 30] width 7 height 7
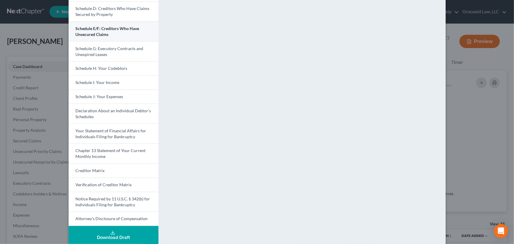
scroll to position [107, 0]
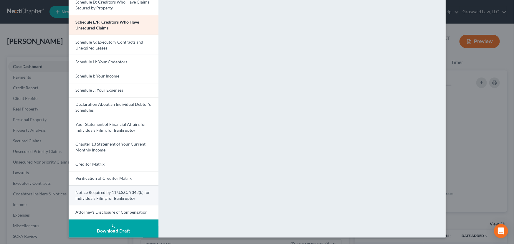
click at [111, 194] on span "Notice Required by 11 U.S.C. § 342(b) for Individuals Filing for Bankruptcy" at bounding box center [113, 195] width 74 height 11
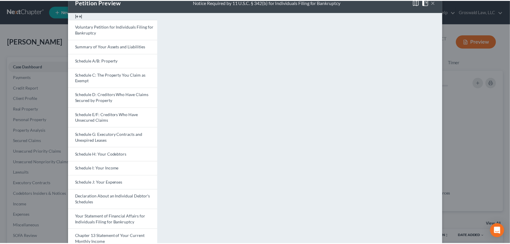
scroll to position [0, 0]
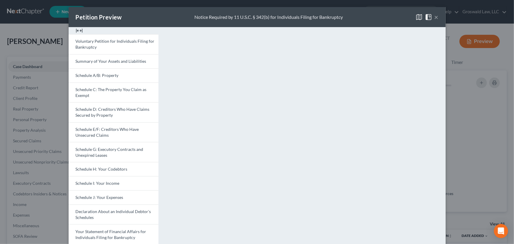
click at [434, 17] on button "×" at bounding box center [436, 17] width 4 height 7
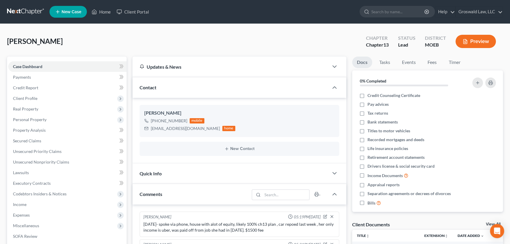
scroll to position [188, 0]
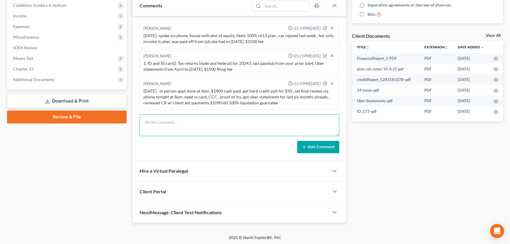
click at [241, 125] on textarea at bounding box center [240, 125] width 200 height 22
type textarea "[DATE]- prepped emergency petition , uploaded for sigs"
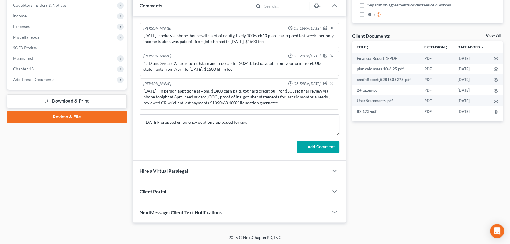
click at [321, 143] on button "Add Comment" at bounding box center [318, 147] width 42 height 12
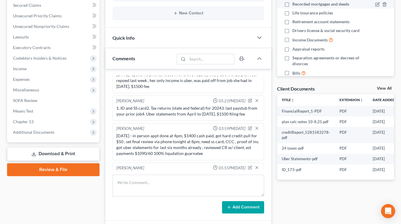
scroll to position [0, 0]
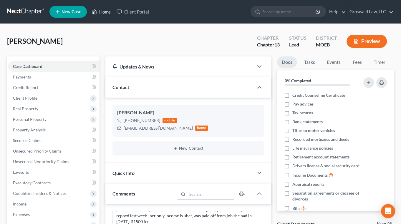
drag, startPoint x: 96, startPoint y: 15, endPoint x: 99, endPoint y: 21, distance: 6.5
click at [96, 15] on link "Home" at bounding box center [101, 11] width 25 height 11
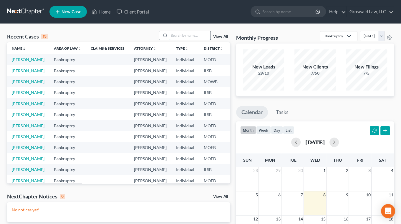
click at [192, 34] on input "search" at bounding box center [189, 35] width 41 height 9
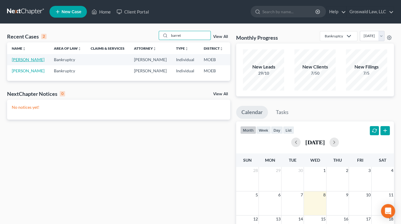
type input "barret"
click at [21, 59] on link "[PERSON_NAME]" at bounding box center [28, 59] width 33 height 5
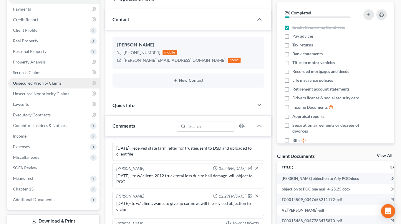
scroll to position [80, 0]
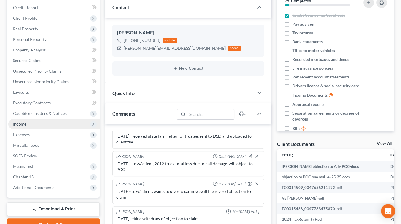
click at [32, 123] on span "Income" at bounding box center [53, 124] width 91 height 11
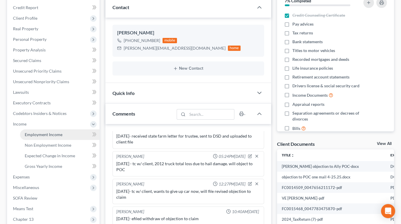
click at [44, 135] on span "Employment Income" at bounding box center [44, 134] width 38 height 5
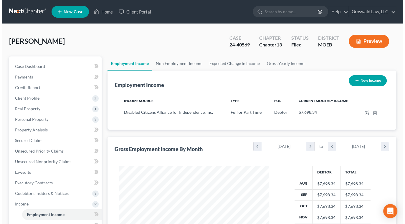
scroll to position [105, 162]
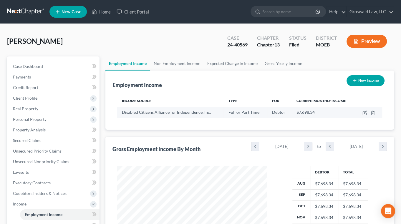
click at [361, 113] on td at bounding box center [369, 112] width 26 height 11
click at [365, 112] on icon "button" at bounding box center [364, 113] width 5 height 5
select select "0"
select select "26"
select select "2"
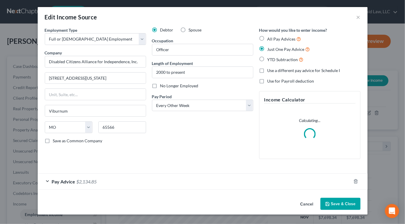
scroll to position [105, 163]
click at [69, 180] on span "Pay Advice" at bounding box center [64, 182] width 24 height 6
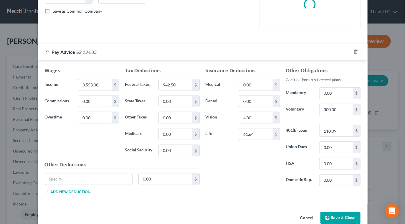
scroll to position [141, 0]
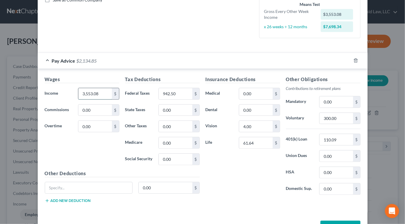
click at [100, 93] on input "3,553.08" at bounding box center [94, 93] width 33 height 11
type input "3,650.77"
click at [341, 117] on input "300.00" at bounding box center [335, 118] width 33 height 11
type input "800"
click at [338, 139] on input "110.09" at bounding box center [335, 139] width 33 height 11
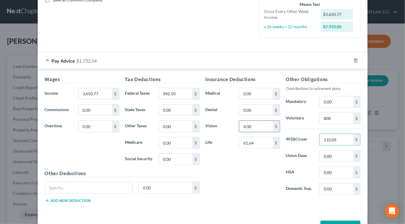
click at [256, 127] on input "4.00" at bounding box center [255, 126] width 33 height 11
type input "4.03"
click at [175, 94] on input "942.50" at bounding box center [175, 93] width 33 height 11
type input "682.98"
click at [271, 198] on div "Insurance Deductions Medical 0.00 $ Dental 0.00 $ Vision 4.03 $ Life 61.64 $" at bounding box center [243, 138] width 80 height 124
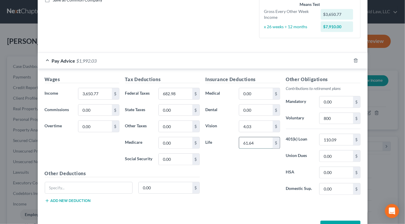
click at [267, 141] on input "61.64" at bounding box center [255, 142] width 33 height 11
type input "82.19"
click at [343, 143] on input "110.09" at bounding box center [335, 139] width 33 height 11
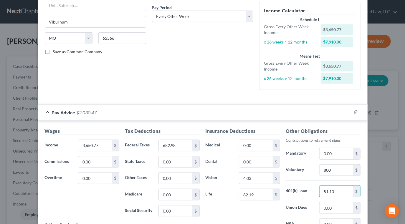
scroll to position [0, 0]
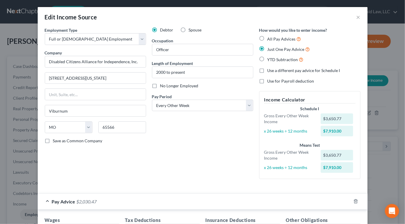
type input "51.10"
click at [174, 143] on div "Debtor Spouse Occupation Officer Length of Employment 2000 to present No Longer…" at bounding box center [202, 105] width 107 height 157
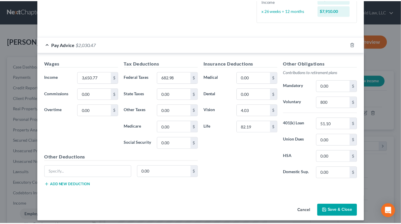
scroll to position [161, 0]
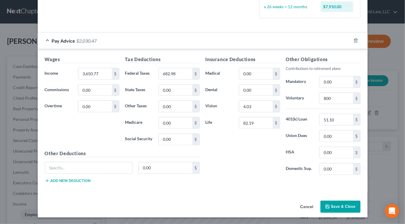
click at [331, 207] on button "Save & Close" at bounding box center [340, 207] width 40 height 12
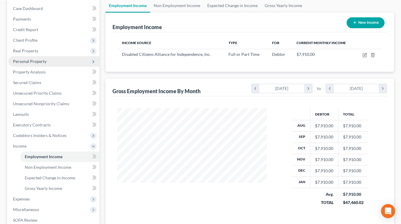
scroll to position [26, 0]
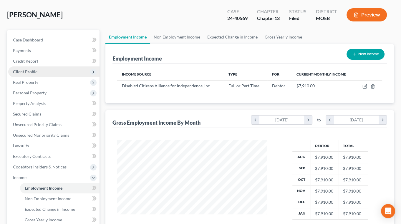
click at [27, 71] on span "Client Profile" at bounding box center [25, 71] width 24 height 5
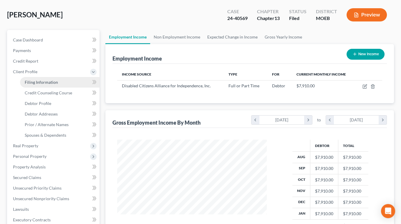
click at [41, 80] on span "Filing Information" at bounding box center [41, 82] width 33 height 5
select select "1"
select select "0"
select select "3"
select select "45"
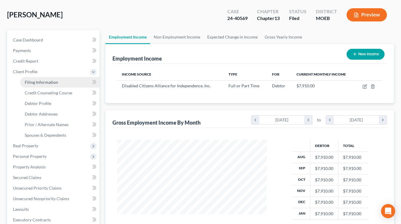
select select "0"
select select "26"
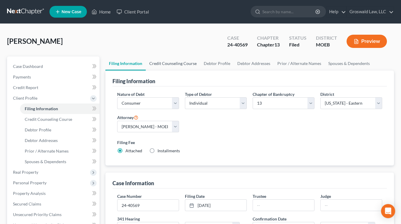
click at [187, 64] on link "Credit Counseling Course" at bounding box center [173, 64] width 54 height 14
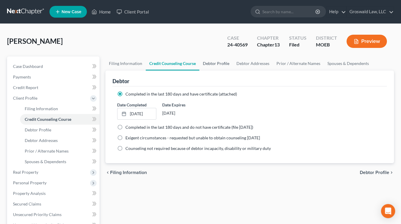
click at [213, 65] on link "Debtor Profile" at bounding box center [216, 64] width 34 height 14
select select "0"
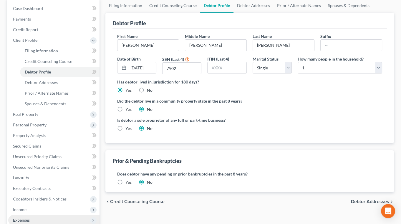
scroll to position [160, 0]
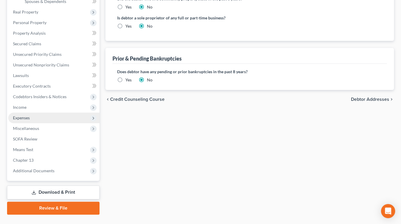
click at [28, 118] on span "Expenses" at bounding box center [21, 117] width 17 height 5
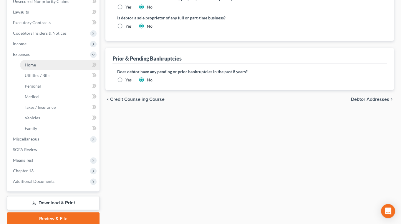
click at [43, 63] on link "Home" at bounding box center [59, 65] width 79 height 11
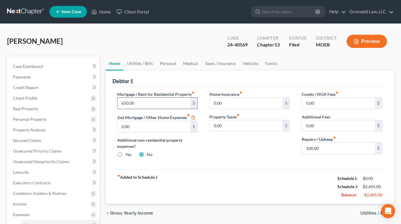
click at [144, 99] on input "650.00" at bounding box center [153, 103] width 73 height 11
click at [176, 38] on div "[PERSON_NAME] Upgraded Case 24-40569 Chapter Chapter 13 Status Filed District M…" at bounding box center [200, 44] width 387 height 26
click at [238, 147] on div "Home Insurance fiber_manual_record 0.00 $ Property Taxes fiber_manual_record 0.…" at bounding box center [249, 127] width 92 height 72
click at [139, 61] on link "Utilities / Bills" at bounding box center [140, 64] width 33 height 14
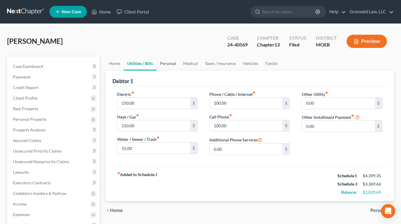
click at [164, 63] on link "Personal" at bounding box center [167, 64] width 23 height 14
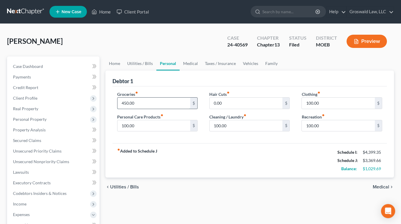
click at [166, 101] on input "450.00" at bounding box center [153, 103] width 73 height 11
drag, startPoint x: 166, startPoint y: 74, endPoint x: 173, endPoint y: 72, distance: 7.8
click at [167, 74] on div "Debtor 1" at bounding box center [249, 79] width 275 height 16
click at [190, 61] on link "Medical" at bounding box center [191, 64] width 22 height 14
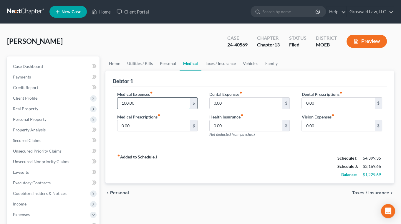
click at [163, 101] on input "100.00" at bounding box center [153, 103] width 73 height 11
click at [269, 64] on link "Family" at bounding box center [271, 64] width 19 height 14
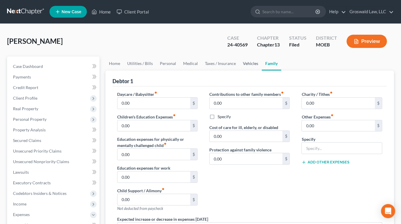
click at [242, 63] on link "Vehicles" at bounding box center [250, 64] width 22 height 14
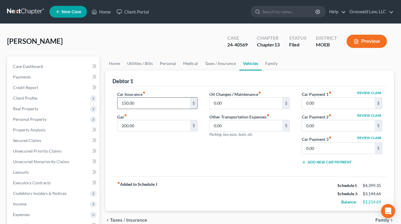
click at [158, 99] on input "150.00" at bounding box center [153, 103] width 73 height 11
click at [221, 148] on div "Oil Changes / Maintenance fiber_manual_record 0.00 $ Other Transportation Expen…" at bounding box center [249, 130] width 92 height 78
click at [190, 62] on link "Medical" at bounding box center [191, 64] width 22 height 14
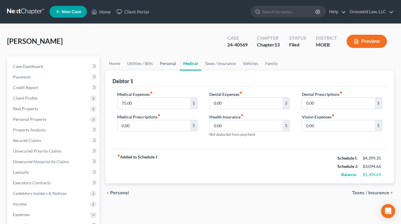
click at [163, 61] on link "Personal" at bounding box center [167, 64] width 23 height 14
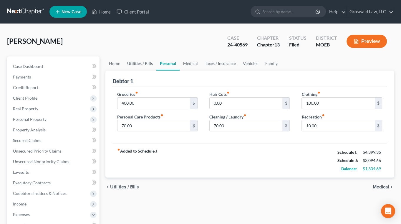
click at [132, 63] on link "Utilities / Bills" at bounding box center [140, 64] width 33 height 14
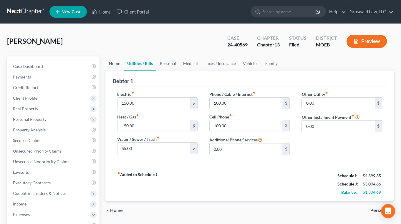
click at [116, 66] on link "Home" at bounding box center [114, 64] width 18 height 14
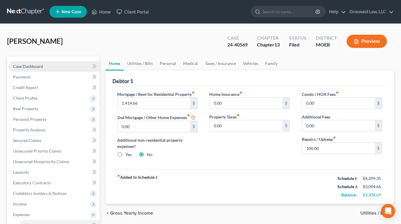
click at [40, 63] on link "Case Dashboard" at bounding box center [53, 66] width 91 height 11
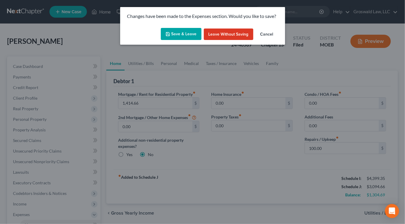
click at [175, 33] on button "Save & Leave" at bounding box center [181, 34] width 41 height 12
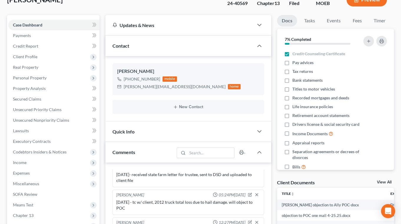
scroll to position [53, 0]
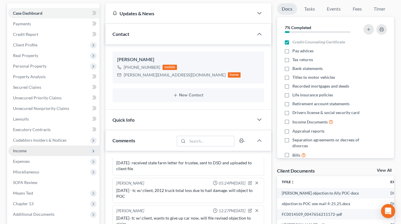
click at [29, 150] on span "Income" at bounding box center [53, 151] width 91 height 11
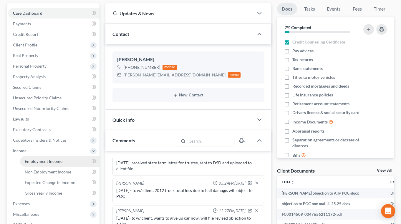
click at [58, 162] on span "Employment Income" at bounding box center [44, 161] width 38 height 5
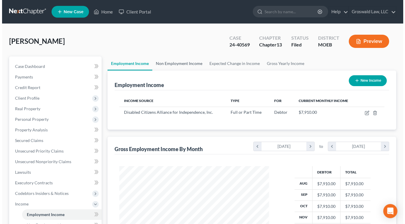
scroll to position [105, 162]
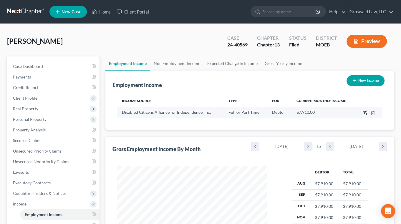
click at [364, 112] on icon "button" at bounding box center [364, 113] width 5 height 5
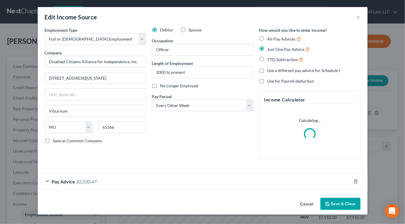
scroll to position [105, 163]
click at [155, 183] on div "Pay Advice $2,030.47" at bounding box center [194, 182] width 313 height 16
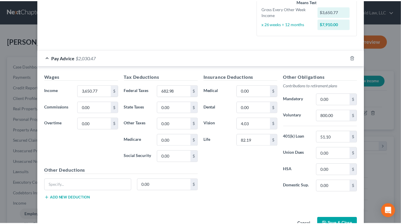
scroll to position [161, 0]
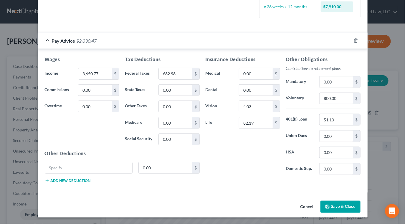
click at [339, 209] on button "Save & Close" at bounding box center [340, 207] width 40 height 12
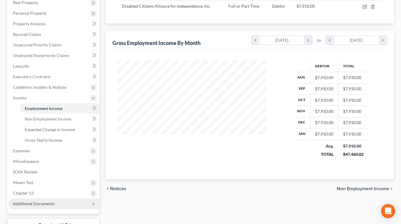
scroll to position [107, 0]
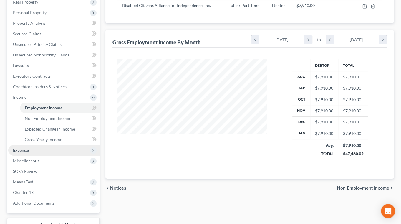
click at [27, 147] on span "Expenses" at bounding box center [53, 150] width 91 height 11
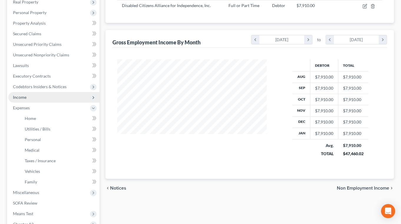
click at [18, 98] on span "Income" at bounding box center [20, 97] width 14 height 5
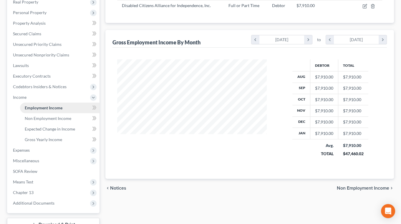
click at [56, 108] on span "Employment Income" at bounding box center [44, 107] width 38 height 5
click at [63, 119] on span "Non Employment Income" at bounding box center [48, 118] width 47 height 5
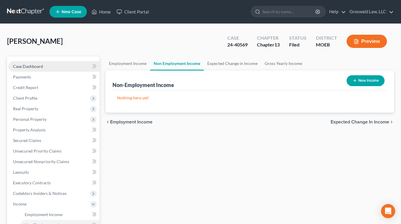
click at [38, 67] on span "Case Dashboard" at bounding box center [28, 66] width 30 height 5
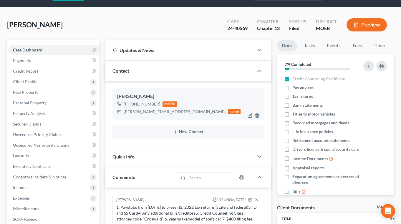
scroll to position [644, 0]
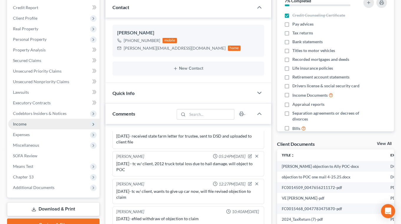
click at [46, 119] on span "Income" at bounding box center [53, 124] width 91 height 11
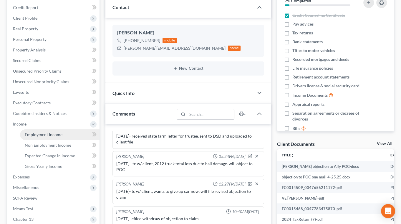
drag, startPoint x: 49, startPoint y: 135, endPoint x: 53, endPoint y: 136, distance: 4.6
click at [49, 135] on span "Employment Income" at bounding box center [44, 134] width 38 height 5
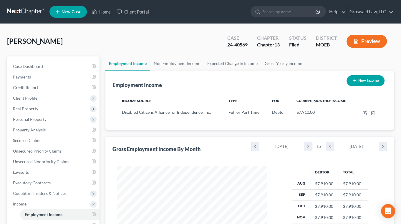
scroll to position [105, 162]
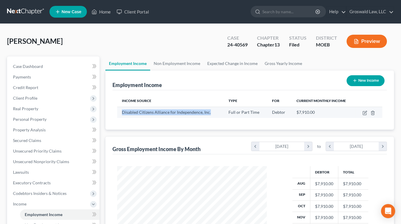
drag, startPoint x: 214, startPoint y: 113, endPoint x: 122, endPoint y: 115, distance: 91.9
click at [122, 115] on div "Disabled Citizens Alliance for Independence, Inc." at bounding box center [170, 113] width 97 height 6
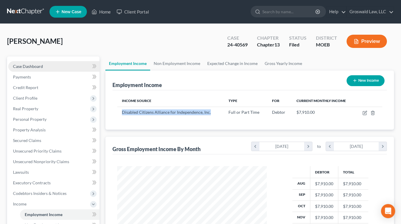
click at [42, 64] on span "Case Dashboard" at bounding box center [28, 66] width 30 height 5
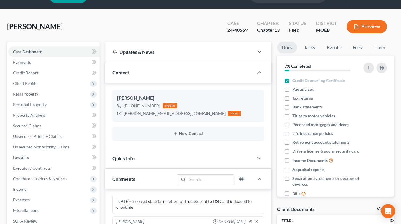
scroll to position [160, 0]
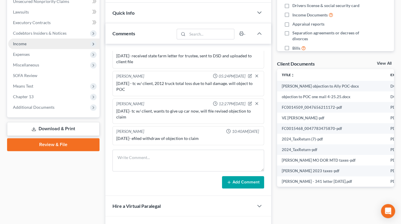
click at [35, 44] on span "Income" at bounding box center [53, 44] width 91 height 11
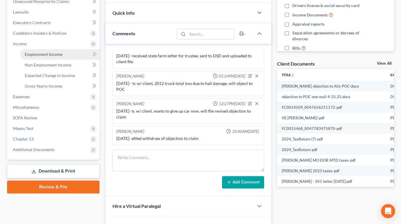
click at [50, 55] on span "Employment Income" at bounding box center [44, 54] width 38 height 5
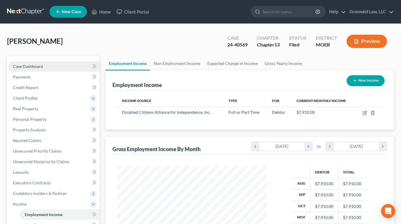
click at [43, 69] on link "Case Dashboard" at bounding box center [53, 66] width 91 height 11
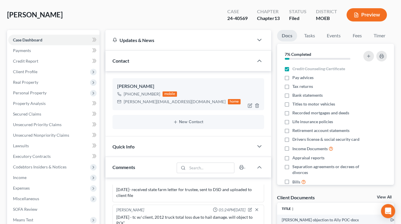
scroll to position [26, 0]
click at [42, 177] on span "Income" at bounding box center [53, 177] width 91 height 11
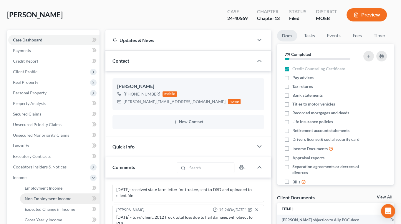
click at [59, 196] on span "Non Employment Income" at bounding box center [48, 198] width 47 height 5
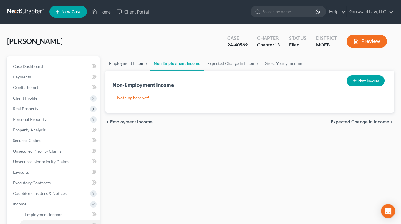
click at [125, 65] on link "Employment Income" at bounding box center [127, 64] width 45 height 14
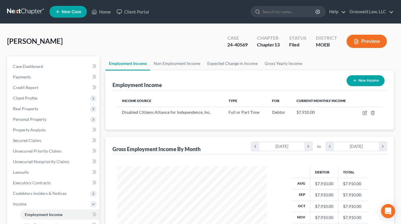
scroll to position [105, 162]
click at [169, 63] on link "Non Employment Income" at bounding box center [177, 64] width 54 height 14
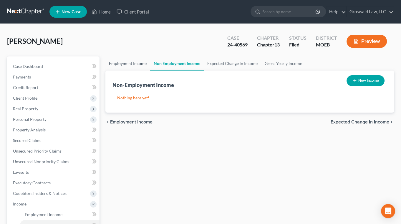
click at [123, 64] on link "Employment Income" at bounding box center [127, 64] width 45 height 14
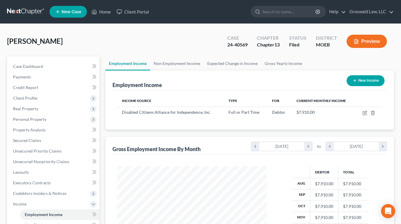
scroll to position [151, 0]
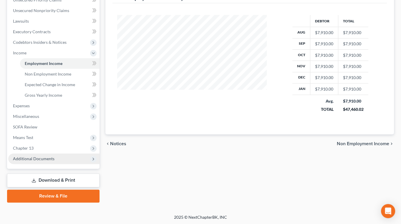
click at [39, 160] on span "Additional Documents" at bounding box center [34, 158] width 42 height 5
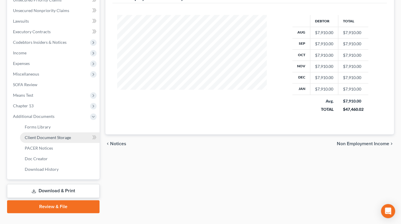
click at [54, 138] on span "Client Document Storage" at bounding box center [48, 137] width 46 height 5
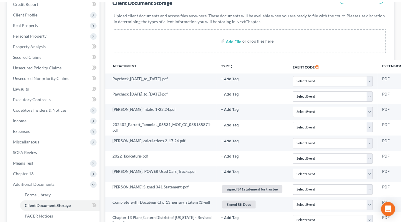
scroll to position [107, 0]
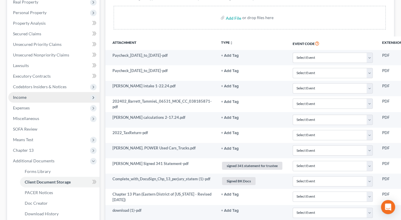
click at [25, 99] on span "Income" at bounding box center [20, 97] width 14 height 5
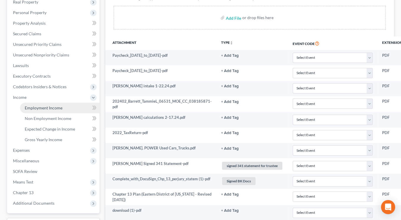
click at [56, 107] on span "Employment Income" at bounding box center [44, 107] width 38 height 5
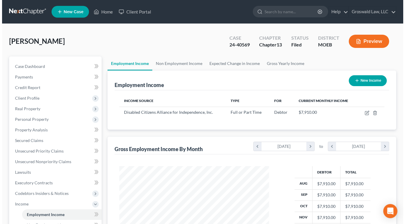
scroll to position [105, 162]
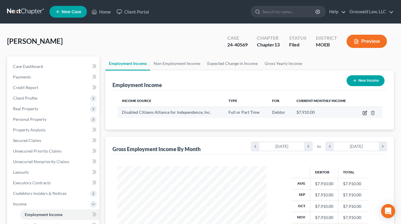
click at [364, 113] on icon "button" at bounding box center [364, 113] width 5 height 5
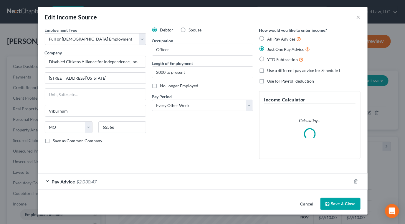
scroll to position [105, 163]
click at [211, 180] on div "Pay Advice $2,030.47" at bounding box center [194, 182] width 313 height 16
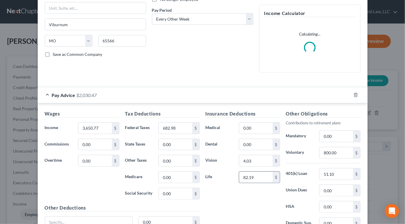
scroll to position [107, 0]
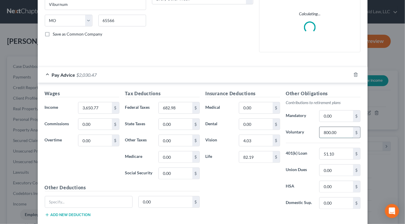
click at [336, 134] on input "800.00" at bounding box center [335, 132] width 33 height 11
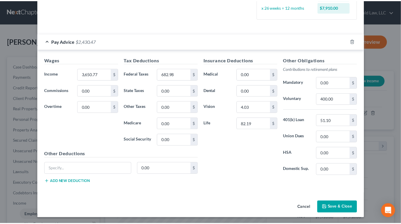
scroll to position [161, 0]
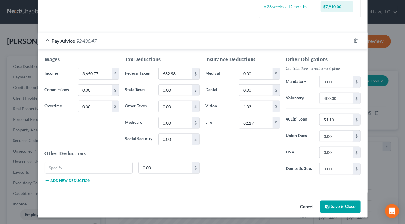
click at [335, 209] on button "Save & Close" at bounding box center [340, 207] width 40 height 12
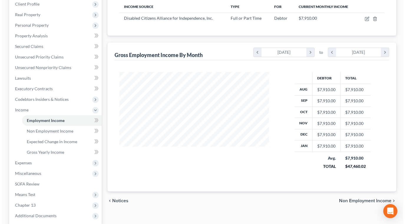
scroll to position [0, 0]
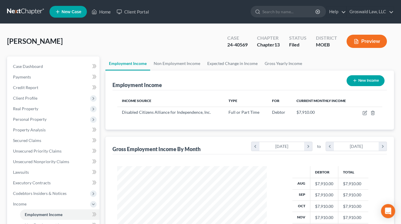
click at [365, 40] on button "Preview" at bounding box center [366, 41] width 40 height 13
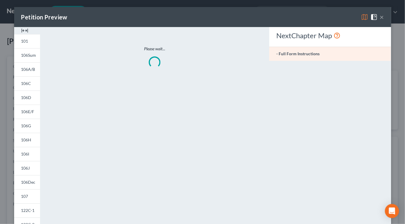
scroll to position [105, 163]
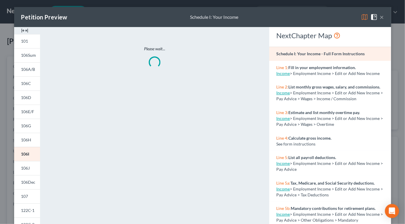
click at [24, 31] on img at bounding box center [24, 30] width 7 height 7
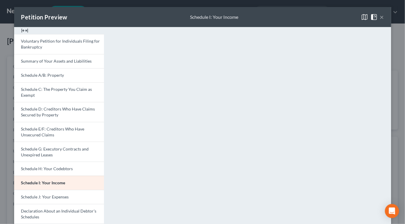
scroll to position [147, 0]
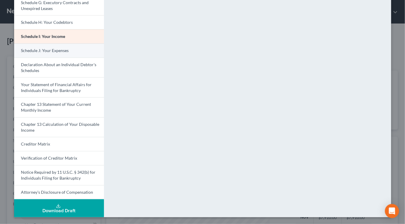
click at [41, 53] on link "Schedule J: Your Expenses" at bounding box center [59, 51] width 90 height 14
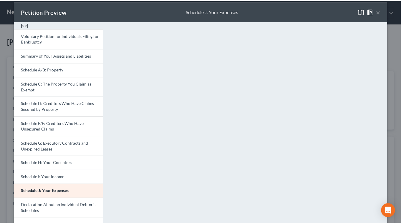
scroll to position [0, 0]
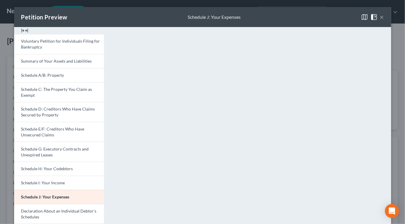
click at [381, 19] on button "×" at bounding box center [382, 17] width 4 height 7
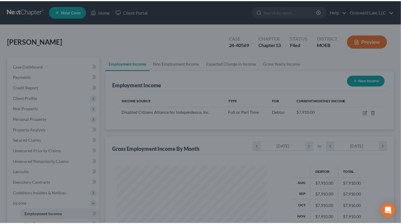
scroll to position [294250, 294193]
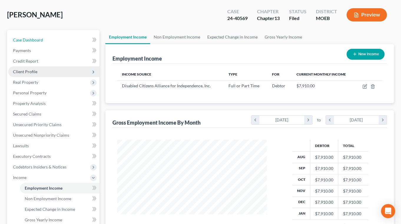
drag, startPoint x: 44, startPoint y: 41, endPoint x: 87, endPoint y: 66, distance: 49.5
click at [44, 41] on link "Case Dashboard" at bounding box center [53, 40] width 91 height 11
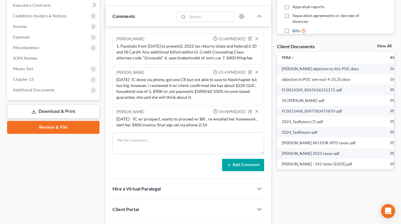
scroll to position [644, 0]
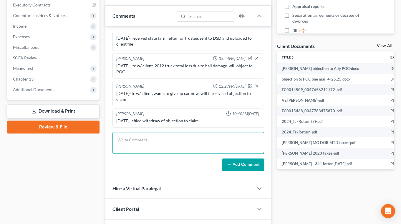
drag, startPoint x: 162, startPoint y: 144, endPoint x: 2, endPoint y: 70, distance: 176.5
click at [162, 144] on textarea at bounding box center [188, 143] width 152 height 22
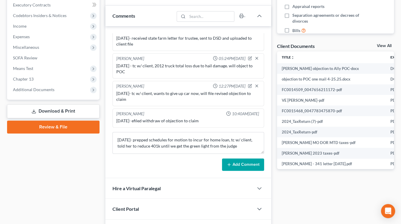
drag, startPoint x: 249, startPoint y: 164, endPoint x: 37, endPoint y: 94, distance: 223.4
click at [249, 164] on button "Add Comment" at bounding box center [243, 165] width 42 height 12
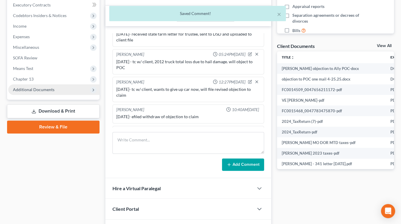
click at [37, 88] on span "Additional Documents" at bounding box center [34, 89] width 42 height 5
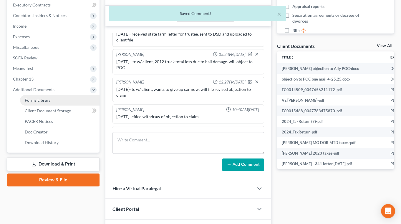
scroll to position [671, 0]
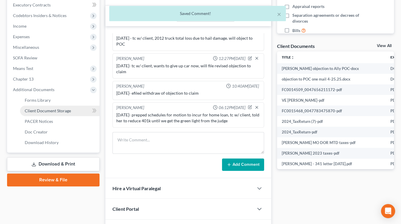
click at [38, 110] on span "Client Document Storage" at bounding box center [48, 110] width 46 height 5
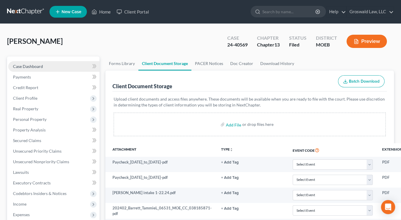
click at [39, 63] on link "Case Dashboard" at bounding box center [53, 66] width 91 height 11
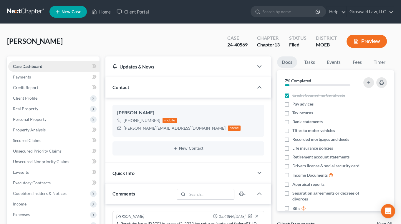
scroll to position [671, 0]
